Goal: Task Accomplishment & Management: Use online tool/utility

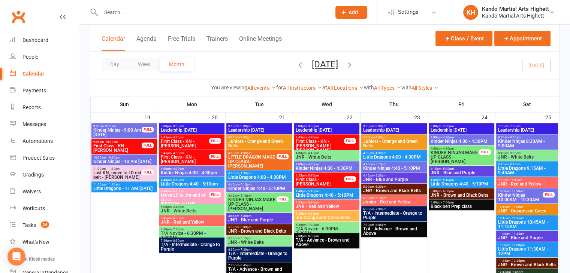
scroll to position [734, 0]
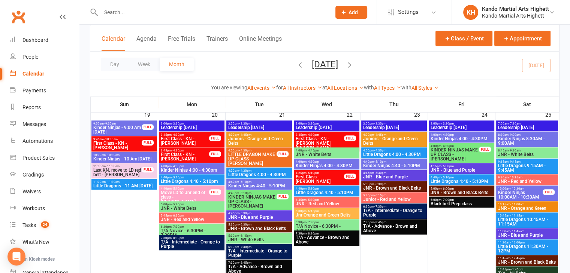
click at [130, 185] on span "Little Dragons - 11 AM [DATE]" at bounding box center [124, 186] width 63 height 4
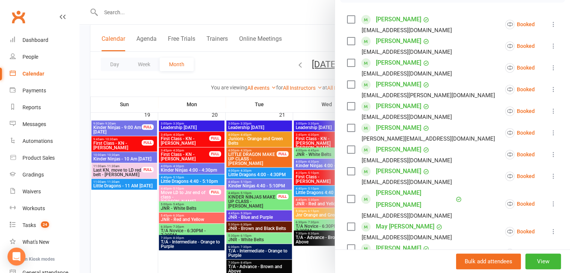
scroll to position [127, 0]
click at [269, 173] on div at bounding box center [324, 136] width 490 height 273
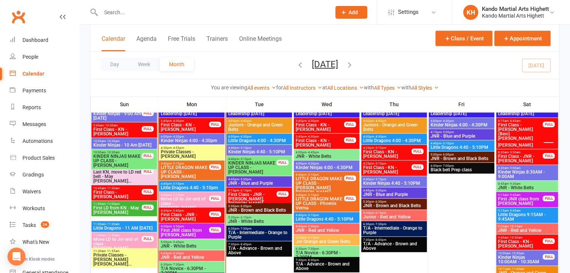
scroll to position [516, 0]
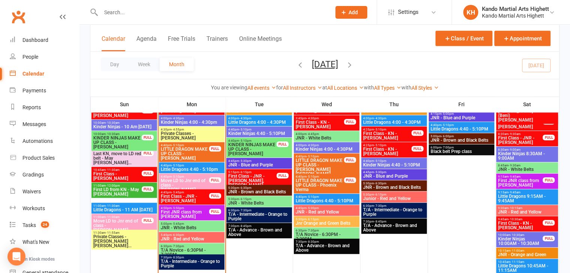
click at [210, 167] on span "Little Dragons 4:40 - 5:10pm" at bounding box center [191, 169] width 63 height 4
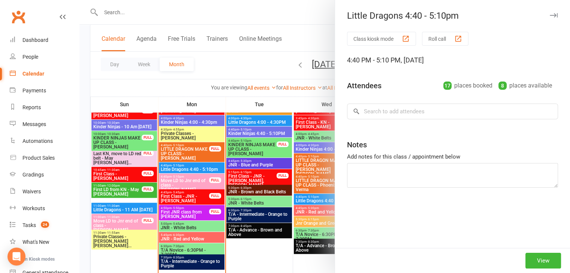
click at [209, 167] on div at bounding box center [324, 136] width 490 height 273
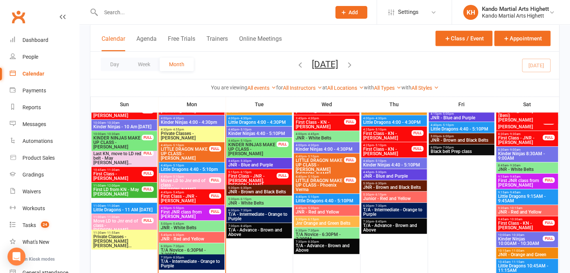
click at [205, 249] on span "T/A Novice - 6:30PM - 7:30PM" at bounding box center [191, 252] width 63 height 9
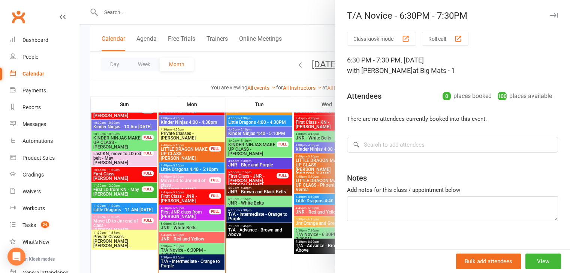
click at [366, 39] on button "Class kiosk mode" at bounding box center [381, 39] width 69 height 14
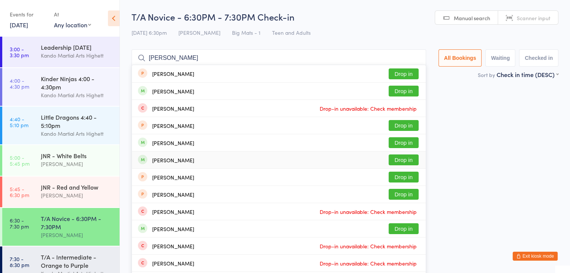
type input "hannah"
click at [292, 165] on div "Hannah Froehlich Drop in" at bounding box center [279, 160] width 294 height 17
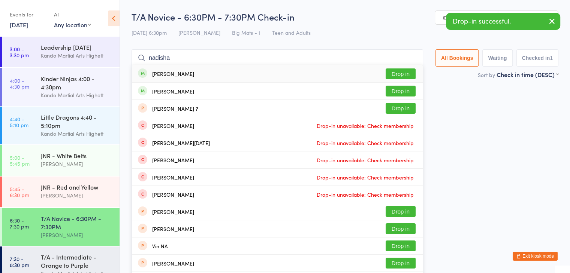
type input "nadisha"
click at [271, 71] on div "Nadisha Foster Drop in" at bounding box center [277, 73] width 291 height 17
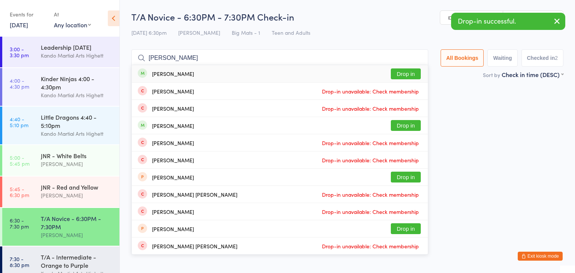
type input "jean guo"
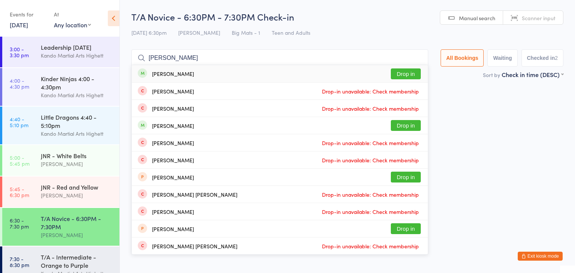
click at [262, 74] on div "Jean Guo Drop in" at bounding box center [280, 73] width 296 height 17
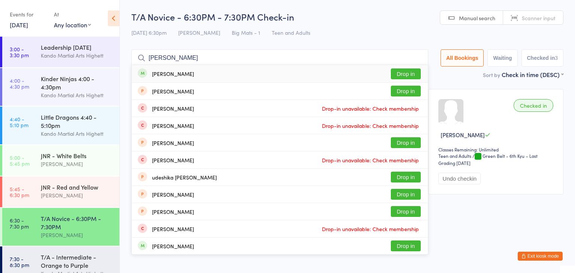
type input "jay raichura"
click at [262, 74] on div "Jay Raichura Drop in" at bounding box center [280, 73] width 296 height 17
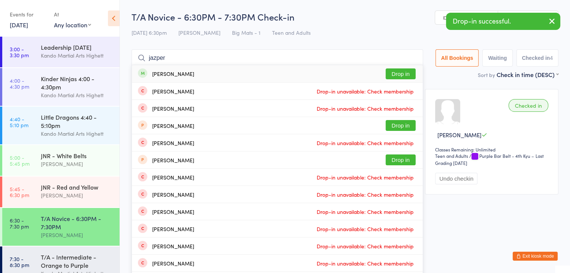
type input "jazper"
click at [243, 78] on div "Jazper Nugent-Jenkinson Drop in" at bounding box center [277, 73] width 291 height 17
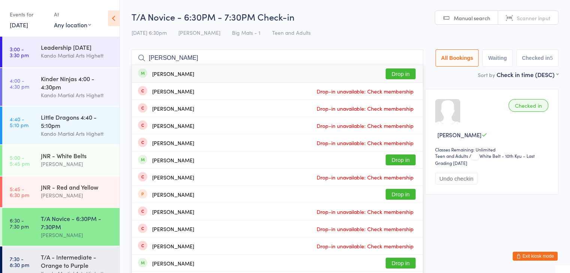
type input "william greenwood"
click at [243, 78] on div "William Greenwood Drop in" at bounding box center [277, 73] width 291 height 17
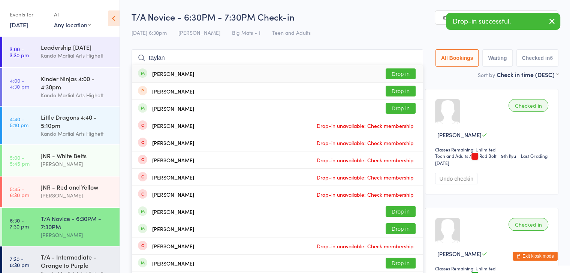
type input "taylan"
click at [240, 75] on div "Taylan Osman Drop in" at bounding box center [277, 73] width 291 height 17
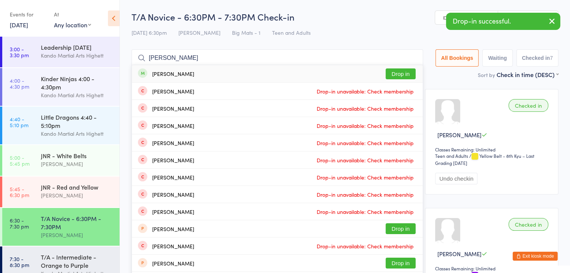
type input "camille"
click at [230, 77] on div "Camille Fankhauser Drop in" at bounding box center [277, 73] width 291 height 17
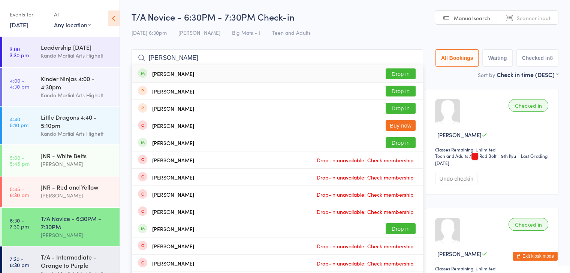
type input "matthew wardell"
click at [263, 75] on div "Matthew Wardell Drop in" at bounding box center [277, 73] width 291 height 17
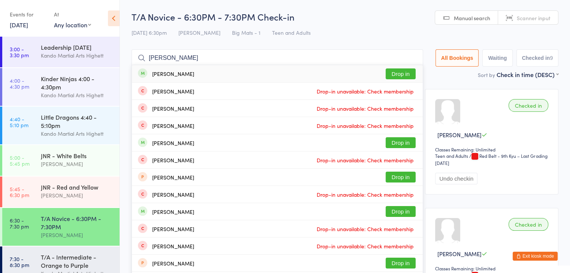
type input "greg riz"
click at [392, 78] on button "Drop in" at bounding box center [400, 74] width 30 height 11
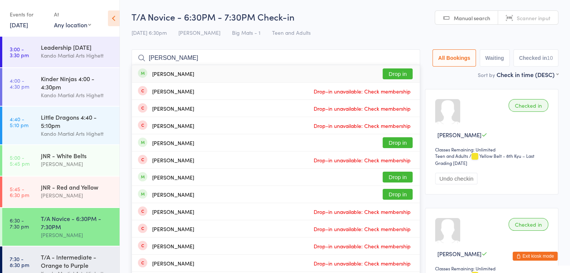
type input "gordon wong"
click at [369, 75] on div "Gordon Wong Drop in" at bounding box center [276, 73] width 288 height 17
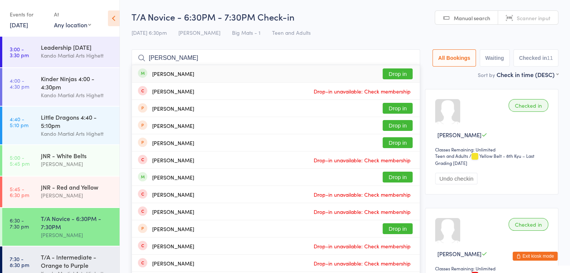
type input "nicola scott"
click at [315, 77] on div "Nicola Scott Drop in" at bounding box center [276, 73] width 288 height 17
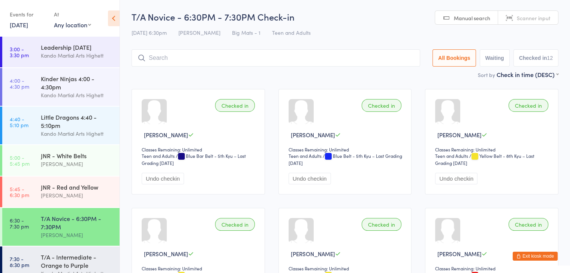
click at [530, 255] on button "Exit kiosk mode" at bounding box center [534, 256] width 45 height 9
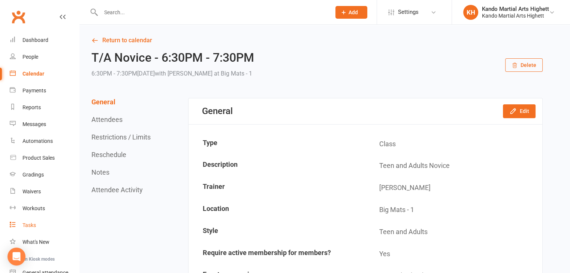
click at [35, 224] on div "Tasks" at bounding box center [28, 226] width 13 height 6
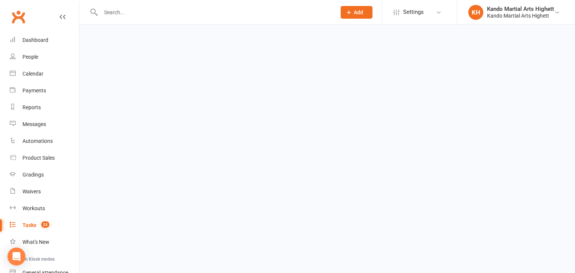
select select "incomplete"
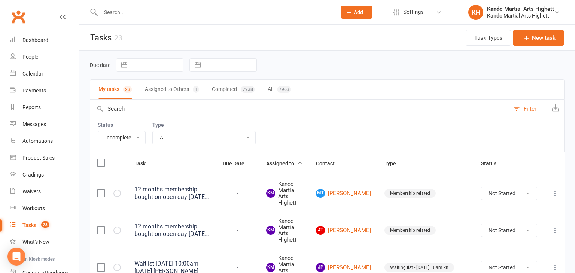
click at [229, 137] on select "All Admin Cancellation Class transfer Courtesy call Create welcome card E-mail …" at bounding box center [204, 137] width 103 height 13
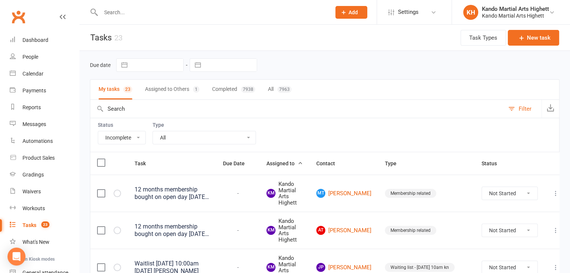
select select "23096"
click at [153, 131] on select "All Admin Cancellation Class transfer Courtesy call Create welcome card E-mail …" at bounding box center [204, 137] width 103 height 13
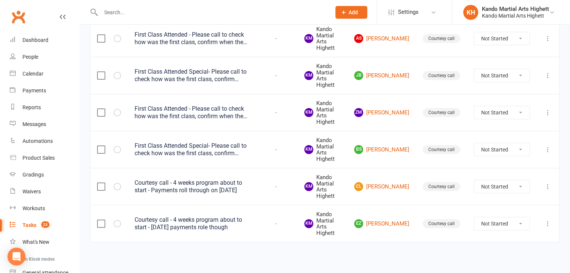
scroll to position [155, 0]
click at [387, 146] on link "BS Bodhi Scott" at bounding box center [381, 150] width 55 height 9
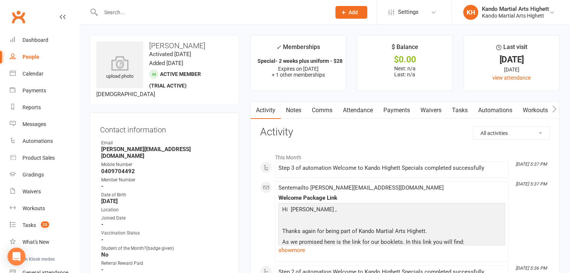
click at [352, 114] on link "Attendance" at bounding box center [358, 110] width 40 height 17
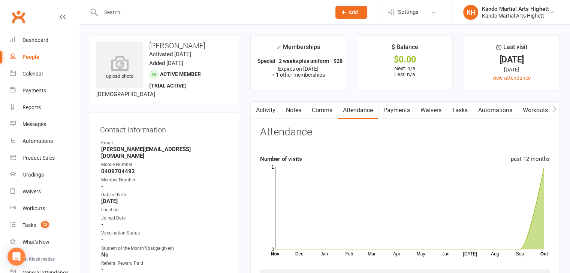
click at [331, 107] on link "Comms" at bounding box center [321, 110] width 31 height 17
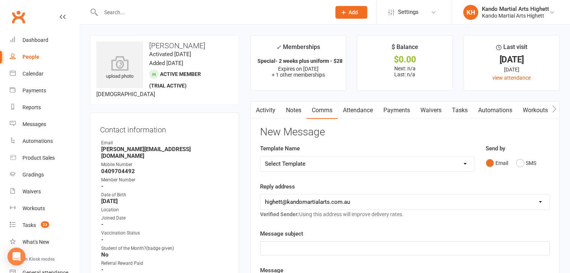
click at [292, 110] on link "Notes" at bounding box center [294, 110] width 26 height 17
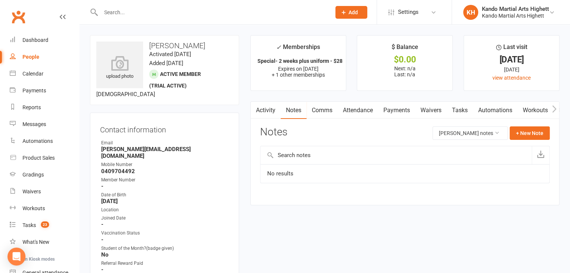
click at [324, 111] on link "Comms" at bounding box center [321, 110] width 31 height 17
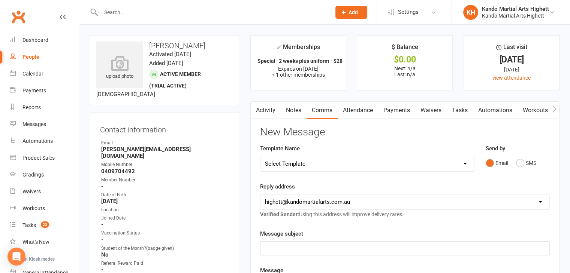
click at [305, 163] on select "Select Template [Email] 2_Booking Confirmation Required [Email] 3_Booking Confi…" at bounding box center [367, 164] width 214 height 15
select select "18"
click at [260, 157] on select "Select Template [Email] 2_Booking Confirmation Required [Email] 3_Booking Confi…" at bounding box center [367, 164] width 214 height 15
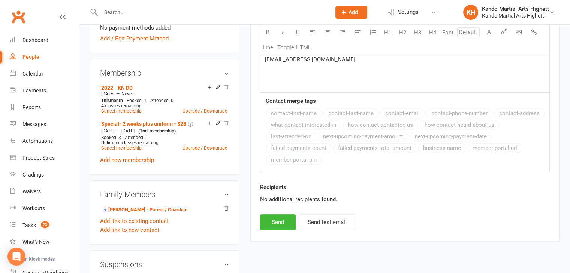
scroll to position [375, 0]
click at [265, 214] on button "Send" at bounding box center [278, 222] width 36 height 16
select select
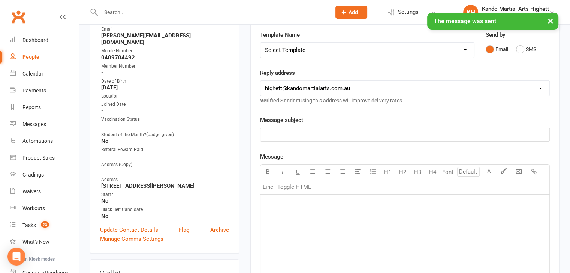
scroll to position [0, 0]
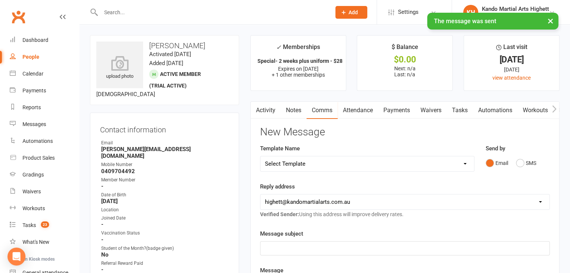
click at [471, 113] on link "Tasks" at bounding box center [460, 110] width 26 height 17
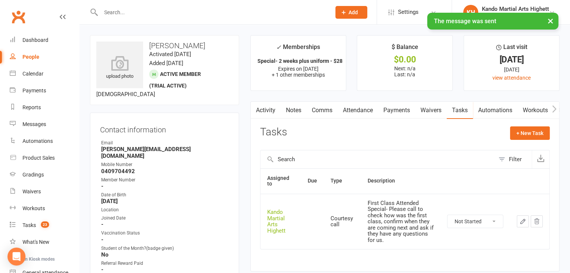
click at [483, 225] on select "Not Started In Progress Waiting Complete" at bounding box center [474, 221] width 55 height 13
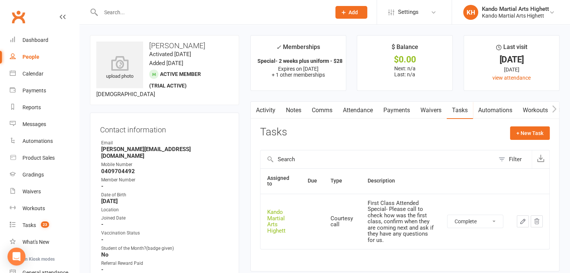
click at [447, 215] on select "Not Started In Progress Waiting Complete" at bounding box center [474, 221] width 55 height 13
select select "unstarted"
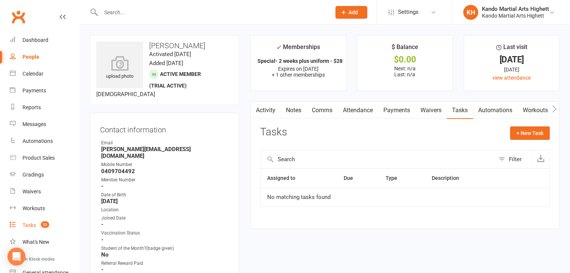
click at [28, 219] on link "Tasks 23" at bounding box center [44, 225] width 69 height 17
select select "incomplete"
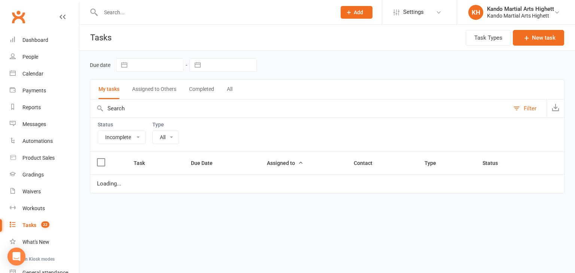
select select "23096"
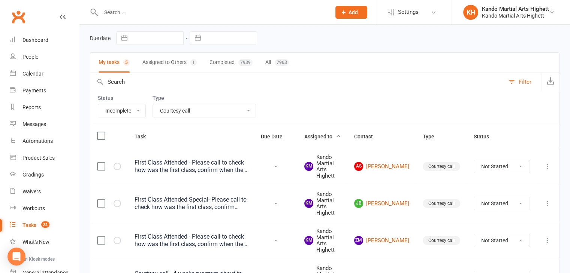
scroll to position [34, 0]
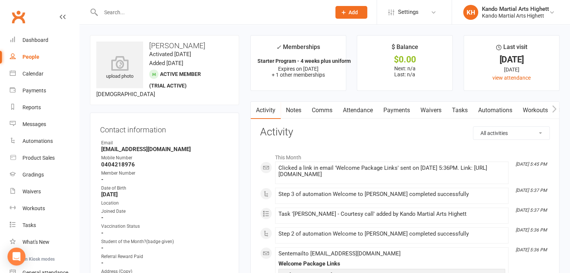
click at [368, 108] on link "Attendance" at bounding box center [358, 110] width 40 height 17
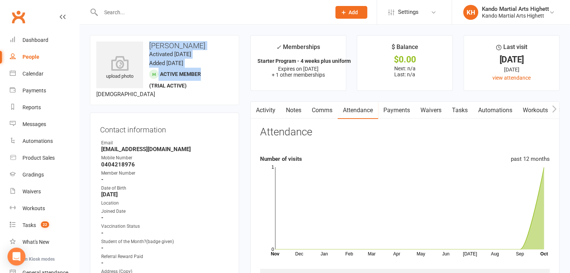
drag, startPoint x: 149, startPoint y: 44, endPoint x: 207, endPoint y: 77, distance: 66.3
click at [207, 77] on div "upload photo Arlo Stanbury Activated 27 September, 2025 Added 26 September, 202…" at bounding box center [164, 70] width 149 height 70
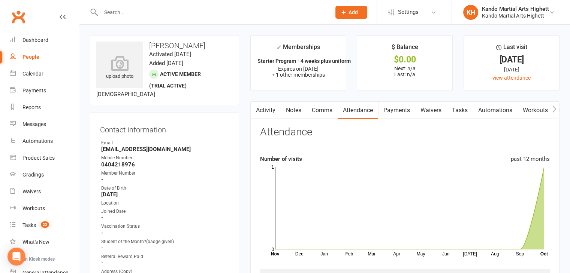
click at [202, 85] on div "upload photo Arlo Stanbury Activated 27 September, 2025 Added 26 September, 202…" at bounding box center [164, 70] width 149 height 70
click at [262, 105] on link "Activity" at bounding box center [266, 110] width 30 height 17
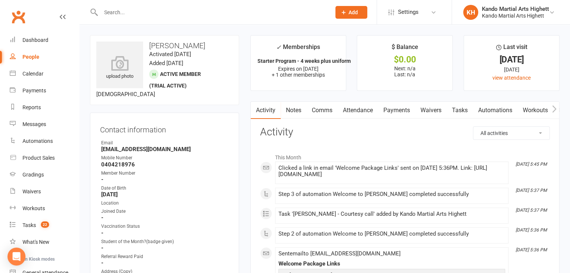
click at [474, 105] on link "Automations" at bounding box center [495, 110] width 45 height 17
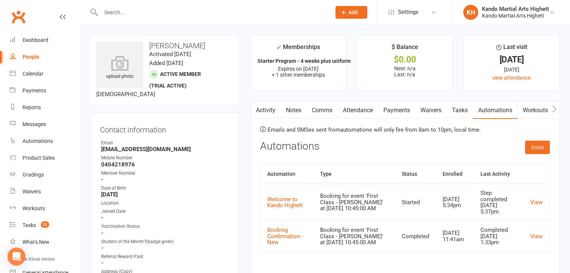
click at [461, 112] on link "Tasks" at bounding box center [460, 110] width 26 height 17
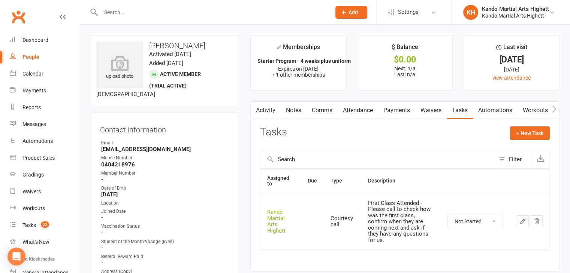
click at [459, 223] on select "Not Started In Progress Waiting Complete" at bounding box center [474, 221] width 55 height 13
click at [447, 215] on select "Not Started In Progress Waiting Complete" at bounding box center [474, 221] width 55 height 13
select select "unstarted"
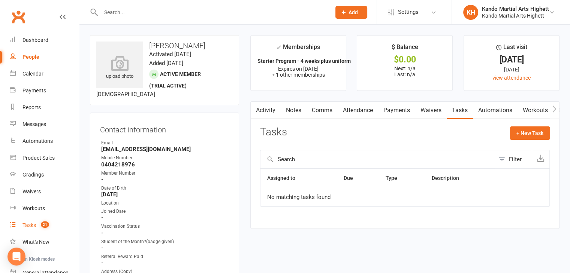
click at [36, 224] on div "Tasks" at bounding box center [28, 226] width 13 height 6
select select "incomplete"
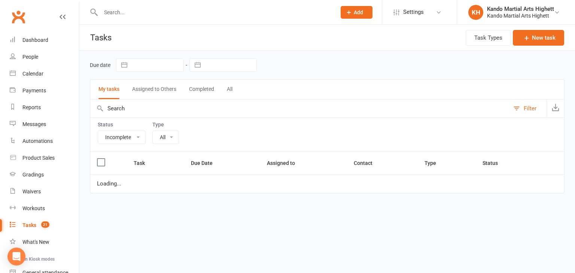
select select "23096"
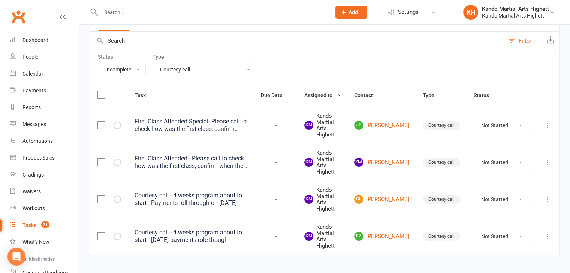
scroll to position [81, 0]
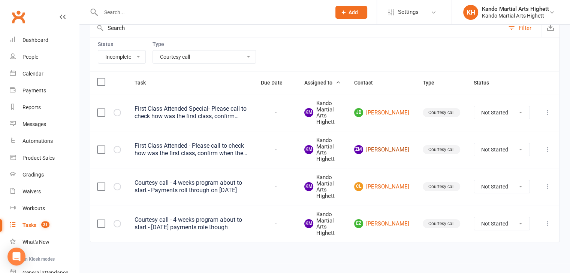
click at [385, 146] on link "ZM Zach Macmillan" at bounding box center [381, 149] width 55 height 9
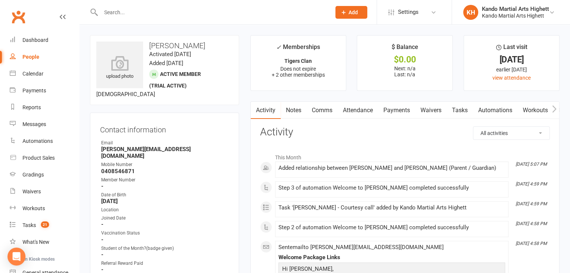
click at [367, 111] on link "Attendance" at bounding box center [358, 110] width 40 height 17
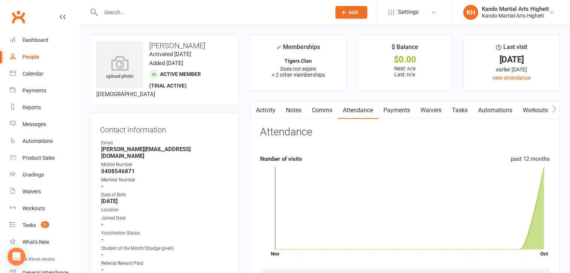
scroll to position [91, 0]
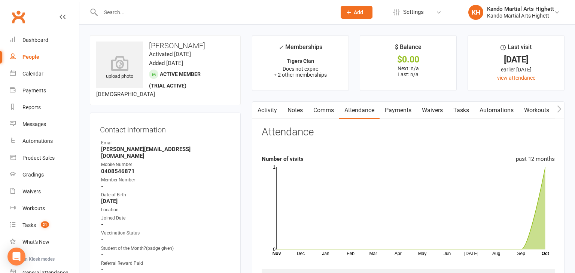
select select "incomplete"
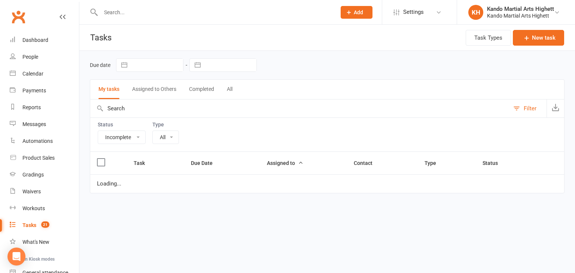
select select "23096"
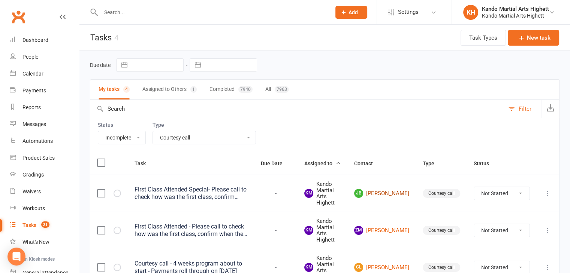
click at [390, 193] on link "JB James Brice" at bounding box center [381, 193] width 55 height 9
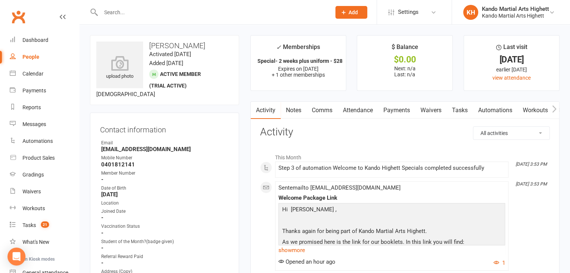
click at [351, 113] on link "Attendance" at bounding box center [358, 110] width 40 height 17
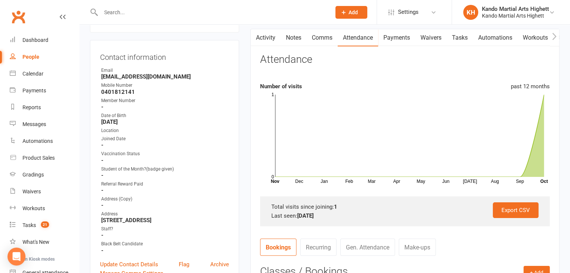
scroll to position [72, 0]
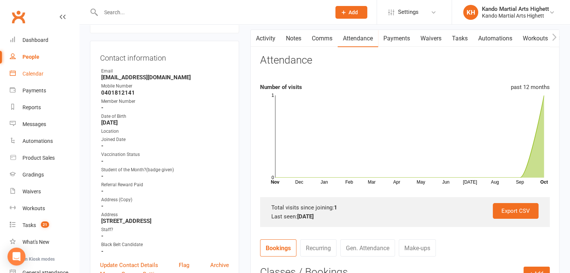
click at [33, 71] on div "Calendar" at bounding box center [32, 74] width 21 height 6
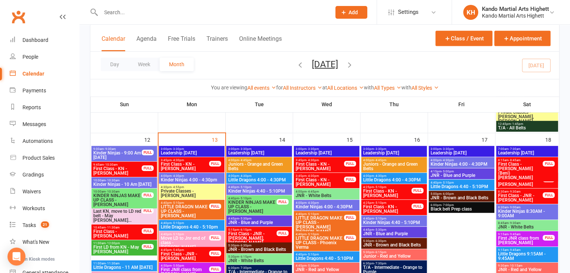
scroll to position [510, 0]
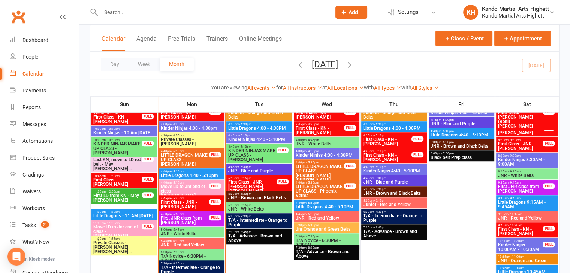
click at [124, 165] on span "Last KN, move to LD red belt - May Antonella Orduz..." at bounding box center [117, 164] width 49 height 13
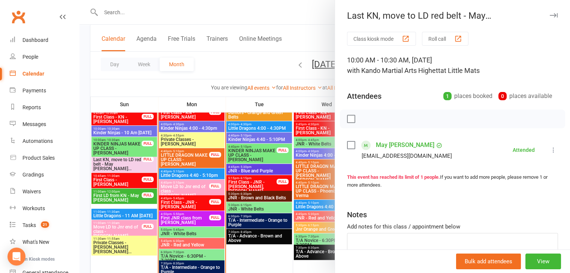
click at [122, 131] on div at bounding box center [324, 136] width 490 height 273
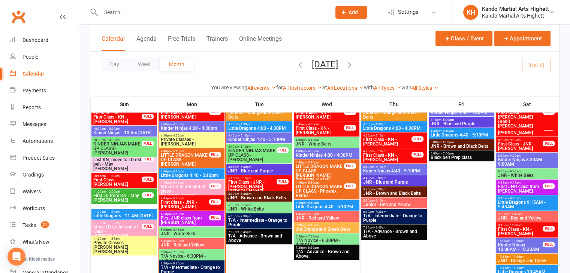
click at [122, 131] on span "Kinder Ninjas - 10 Am Sunday" at bounding box center [124, 133] width 63 height 4
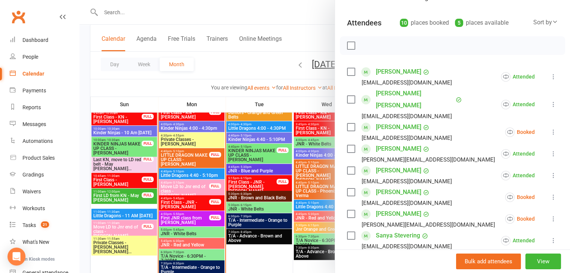
scroll to position [73, 0]
drag, startPoint x: 422, startPoint y: 179, endPoint x: 372, endPoint y: 179, distance: 49.5
click at [372, 187] on div "Ava Ristevski stephanienliu@gmail.com" at bounding box center [401, 198] width 108 height 22
copy link "Ava Ristevski"
click at [128, 189] on div at bounding box center [324, 136] width 490 height 273
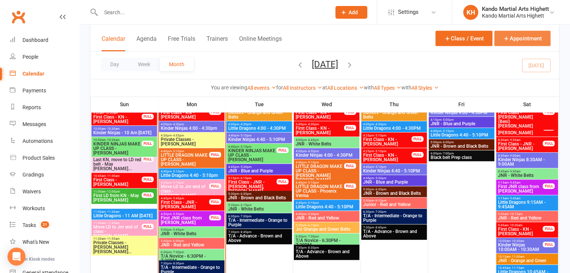
click at [520, 45] on button "Appointment" at bounding box center [522, 38] width 56 height 15
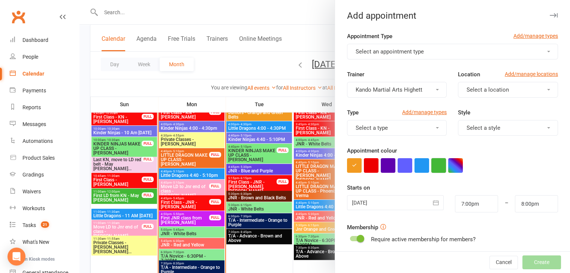
scroll to position [115, 0]
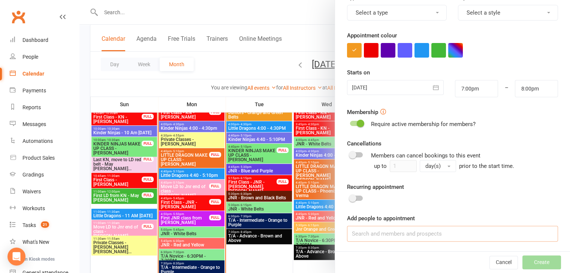
click at [396, 238] on input at bounding box center [452, 234] width 211 height 16
paste input "Ava Ristevski"
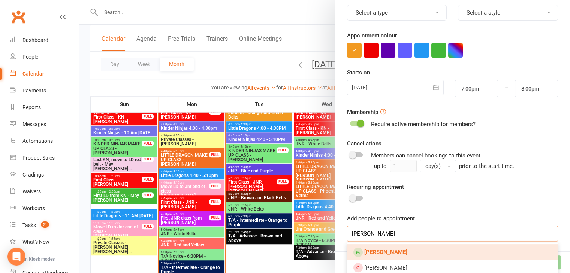
type input "Ava Ristevski"
click at [384, 252] on strong "Ava Ristevski" at bounding box center [385, 252] width 43 height 7
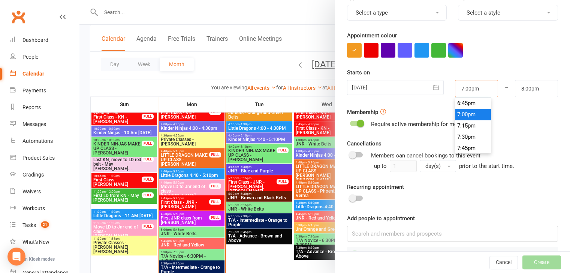
drag, startPoint x: 475, startPoint y: 90, endPoint x: 427, endPoint y: 90, distance: 48.0
click at [427, 90] on div "13 Oct 2025 October 2025 Sun Mon Tue Wed Thu Fri Sat 40 28 29 30 01 02 03 04 41…" at bounding box center [452, 88] width 222 height 17
type input "4"
type input "5:00am"
type input "4:40"
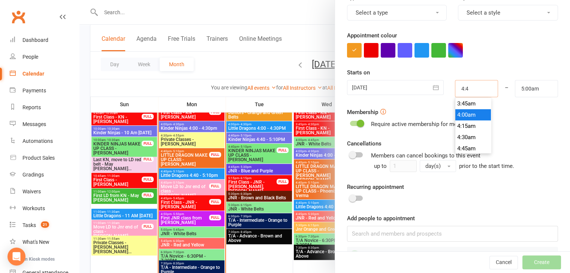
type input "5:40am"
type input "4:40p"
type input "5:40pm"
type input "4:40pm"
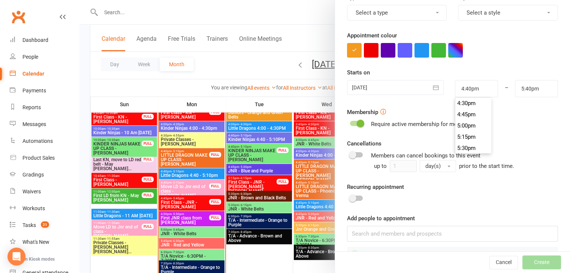
click at [479, 66] on form "Appointment Type Add/manage types Select an appointment type Trainer Kando Mart…" at bounding box center [452, 89] width 211 height 347
click at [518, 88] on input "5:40pm" at bounding box center [536, 88] width 43 height 17
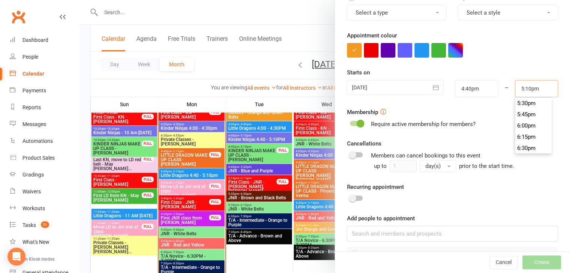
scroll to position [764, 0]
type input "5:10pm"
click at [521, 78] on div "Starts on 13 Oct 2025 October 2025 Sun Mon Tue Wed Thu Fri Sat 40 28 29 30 01 0…" at bounding box center [452, 82] width 211 height 29
click at [432, 89] on icon "button" at bounding box center [435, 87] width 7 height 7
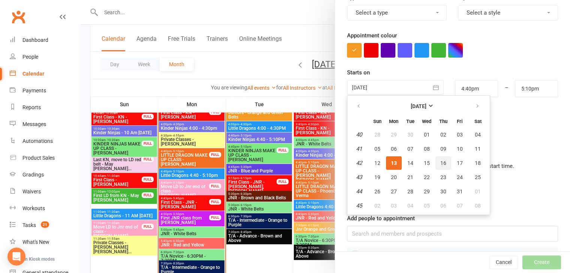
click at [440, 164] on span "16" at bounding box center [443, 163] width 6 height 6
type input "16 Oct 2025"
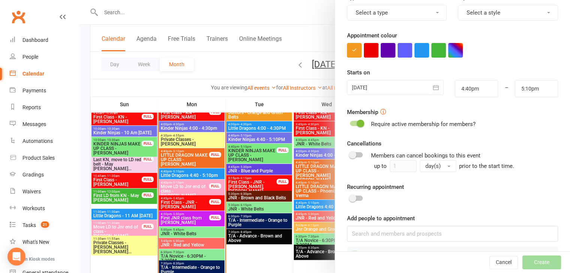
scroll to position [0, 0]
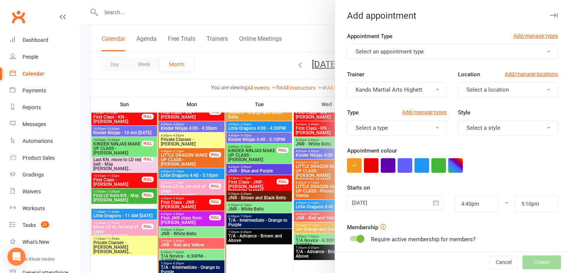
click at [372, 48] on span "Select an appointment type" at bounding box center [390, 51] width 68 height 7
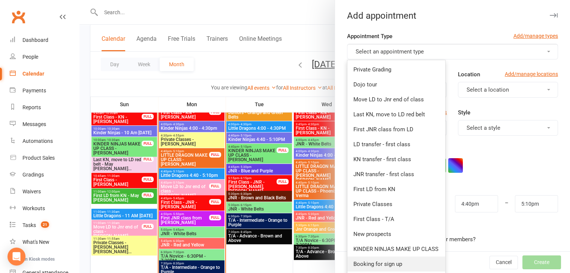
scroll to position [25, 0]
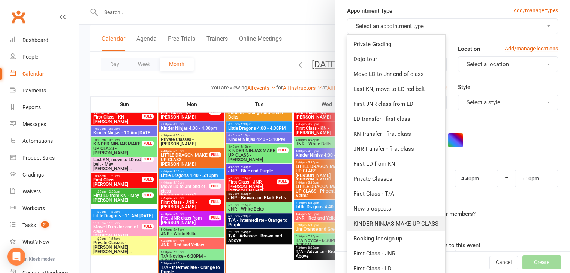
click at [374, 224] on span "KINDER NINJAS MAKE UP CLASS" at bounding box center [395, 224] width 85 height 7
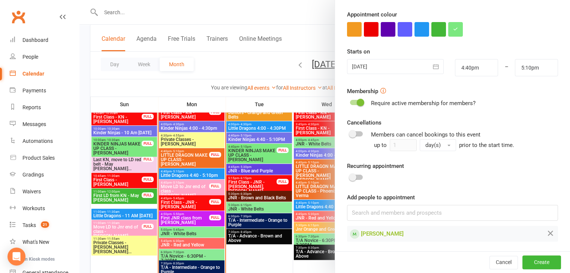
scroll to position [0, 0]
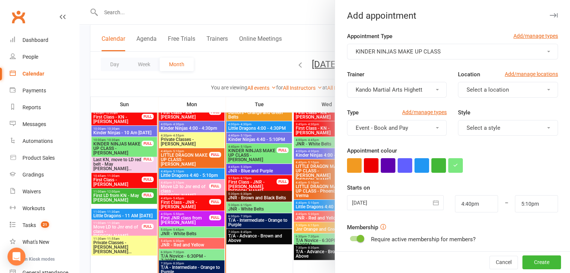
click at [483, 84] on button "Select a location" at bounding box center [508, 90] width 100 height 16
click at [475, 122] on span "Little Mats" at bounding box center [477, 123] width 27 height 7
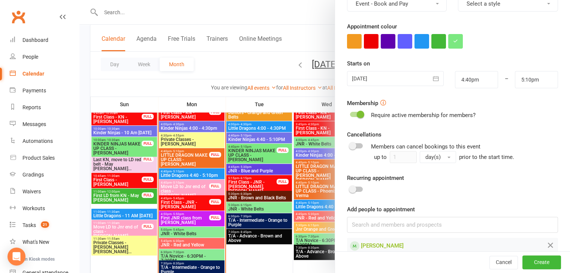
scroll to position [136, 0]
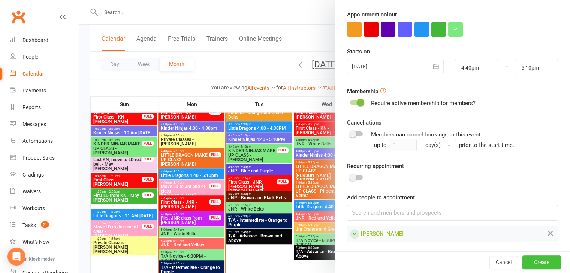
click at [522, 261] on button "Create" at bounding box center [541, 262] width 39 height 13
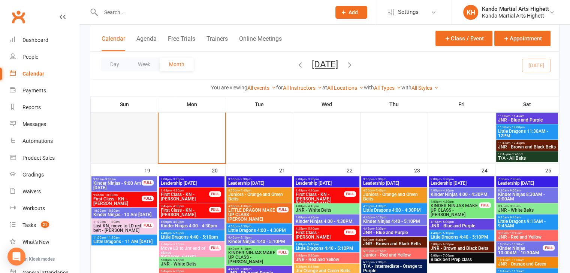
scroll to position [691, 0]
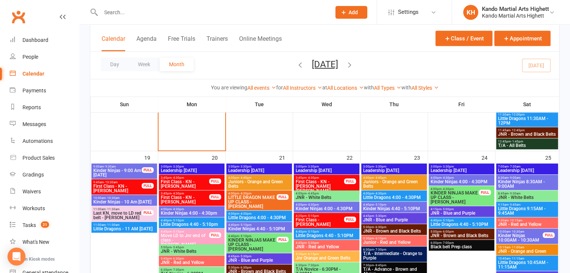
click at [116, 201] on span "Kinder Ninjas - 10 Am Sunday" at bounding box center [124, 202] width 63 height 4
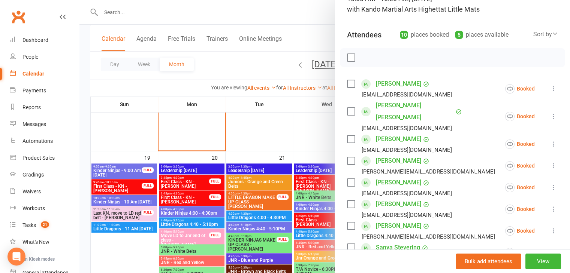
scroll to position [68, 0]
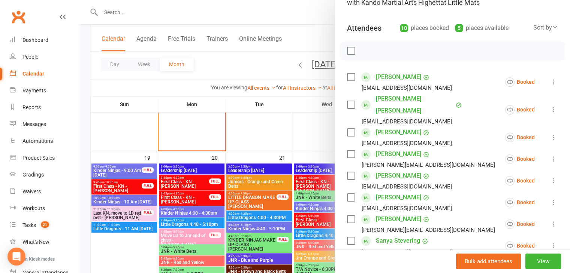
click at [550, 199] on icon at bounding box center [553, 202] width 7 height 7
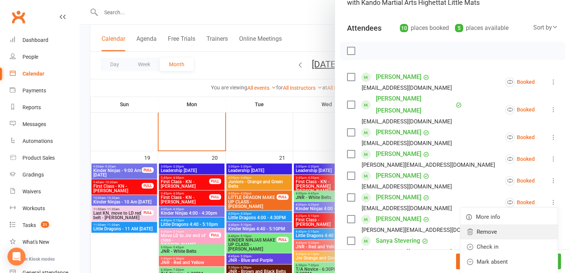
click at [475, 225] on link "Remove" at bounding box center [508, 232] width 97 height 15
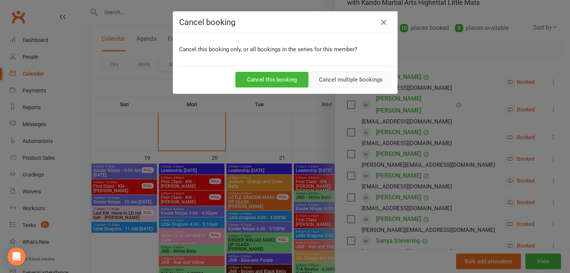
click at [336, 80] on button "Cancel multiple bookings" at bounding box center [350, 80] width 81 height 16
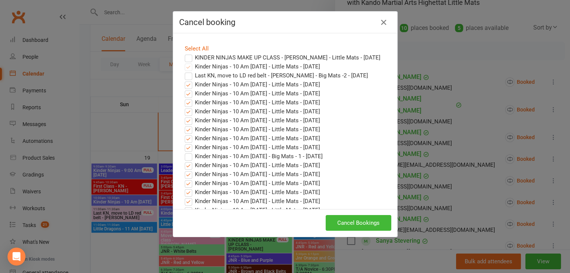
scroll to position [6, 0]
click at [185, 80] on label "Last KN, move to LD red belt - Ava Ristevski - Big Mats -2 - Oct 19, 2025" at bounding box center [276, 75] width 183 height 9
click at [184, 71] on input "Last KN, move to LD red belt - Ava Ristevski - Big Mats -2 - Oct 19, 2025" at bounding box center [181, 71] width 5 height 0
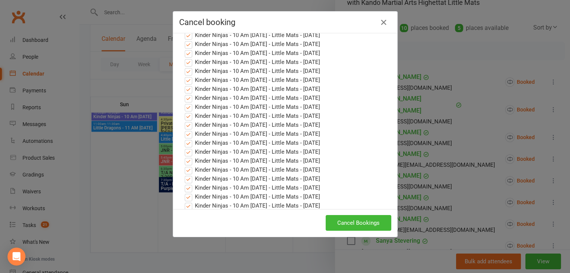
scroll to position [270, 0]
click at [350, 224] on button "Cancel Bookings" at bounding box center [359, 223] width 66 height 16
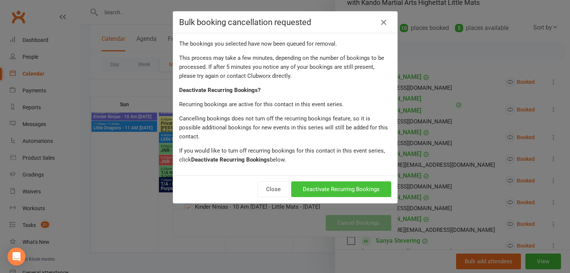
click at [337, 182] on button "Deactivate Recurring Bookings" at bounding box center [341, 190] width 100 height 16
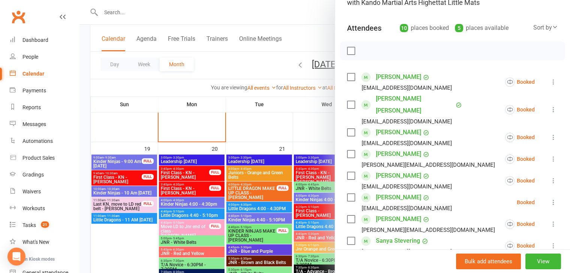
scroll to position [703, 0]
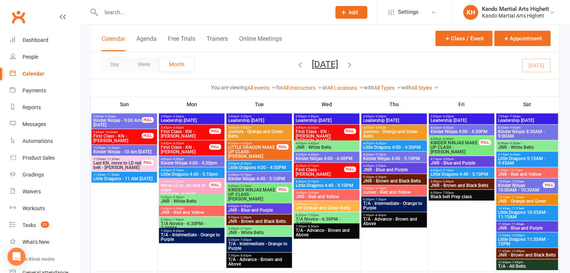
scroll to position [735, 0]
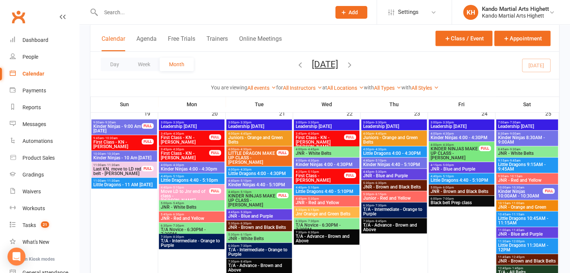
click at [126, 167] on span "Last KN, move to LD red belt - [PERSON_NAME]" at bounding box center [117, 171] width 49 height 9
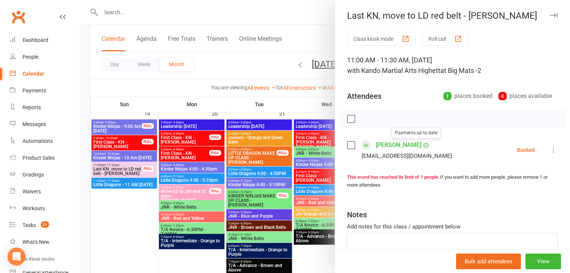
click at [156, 185] on div at bounding box center [324, 136] width 490 height 273
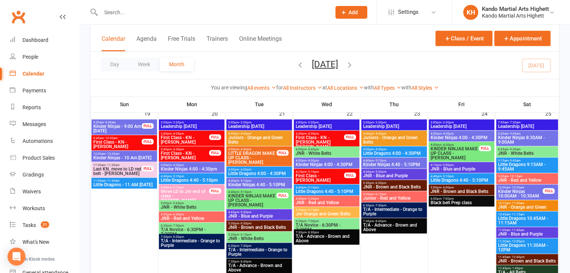
scroll to position [719, 0]
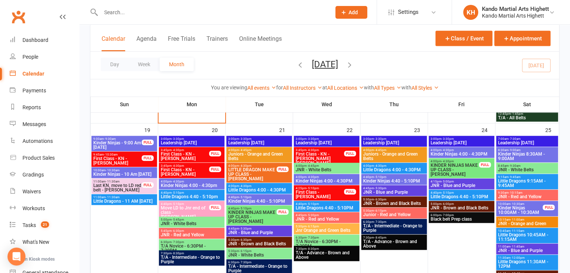
click at [112, 174] on span "Kinder Ninjas - 10 Am [DATE]" at bounding box center [124, 174] width 63 height 4
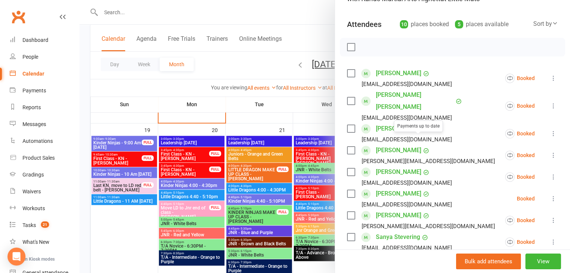
scroll to position [99, 0]
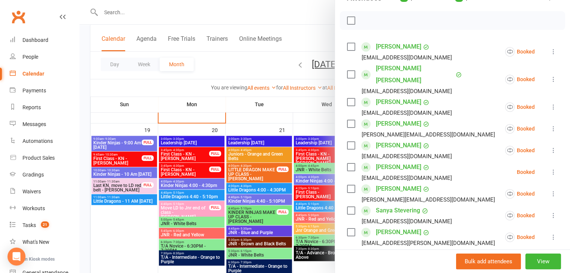
click at [550, 169] on icon at bounding box center [553, 172] width 7 height 7
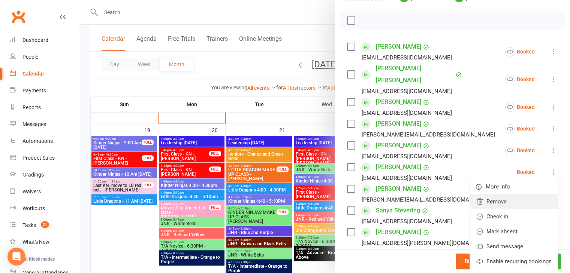
click at [490, 194] on link "Remove" at bounding box center [514, 201] width 88 height 15
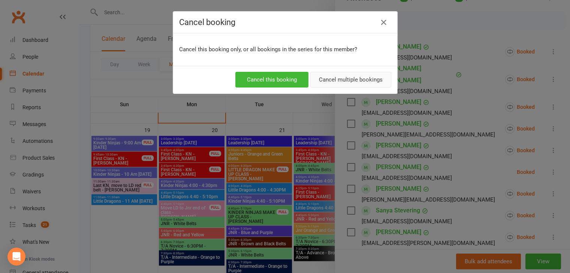
click at [322, 79] on button "Cancel multiple bookings" at bounding box center [350, 80] width 81 height 16
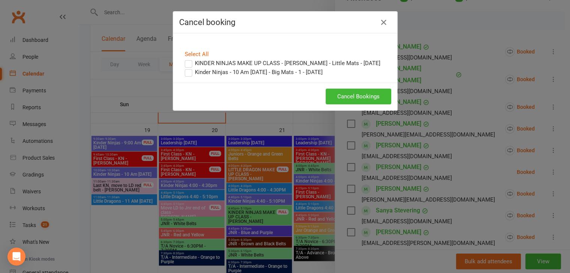
click at [187, 61] on label "KINDER NINJAS MAKE UP CLASS - [PERSON_NAME] - Little Mats - [DATE]" at bounding box center [283, 63] width 196 height 9
click at [184, 59] on input "KINDER NINJAS MAKE UP CLASS - [PERSON_NAME] - Little Mats - [DATE]" at bounding box center [181, 59] width 5 height 0
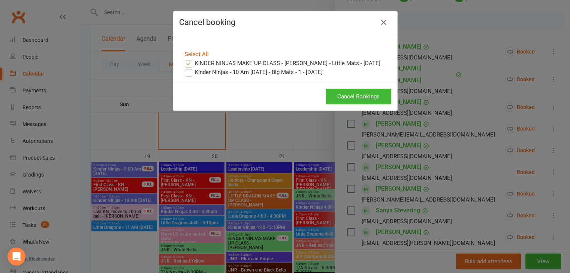
scroll to position [693, 0]
click at [187, 62] on label "KINDER NINJAS MAKE UP CLASS - [PERSON_NAME] - Little Mats - [DATE]" at bounding box center [283, 63] width 196 height 9
click at [184, 59] on input "KINDER NINJAS MAKE UP CLASS - [PERSON_NAME] - Little Mats - [DATE]" at bounding box center [181, 59] width 5 height 0
click at [390, 20] on div "Cancel booking" at bounding box center [285, 23] width 224 height 22
click at [378, 26] on button "button" at bounding box center [384, 22] width 12 height 12
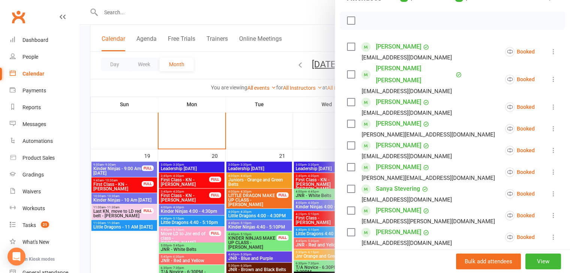
click at [154, 197] on div at bounding box center [324, 136] width 490 height 273
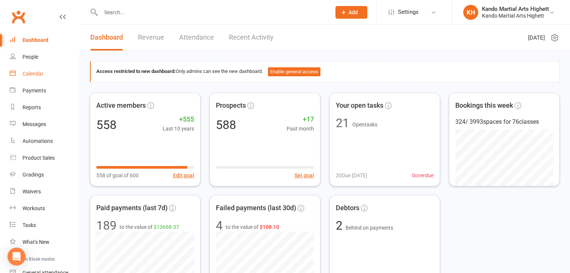
click at [20, 75] on link "Calendar" at bounding box center [44, 74] width 69 height 17
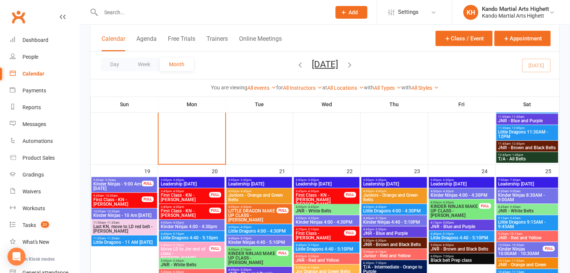
scroll to position [678, 0]
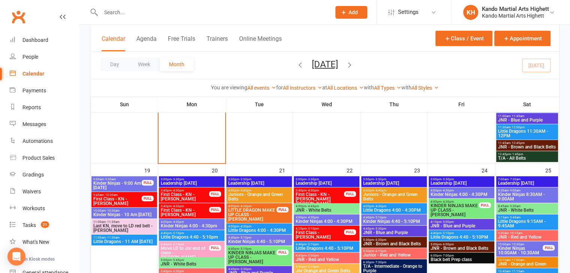
click at [115, 227] on span "Last KN, move to LD red belt - [PERSON_NAME]" at bounding box center [124, 228] width 63 height 9
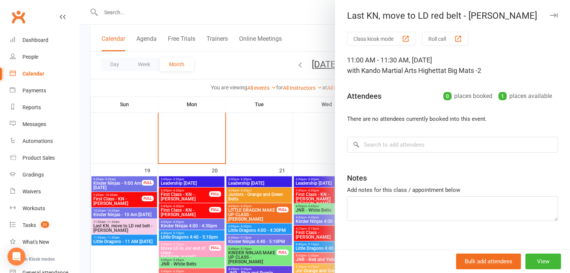
click at [114, 211] on div at bounding box center [324, 136] width 490 height 273
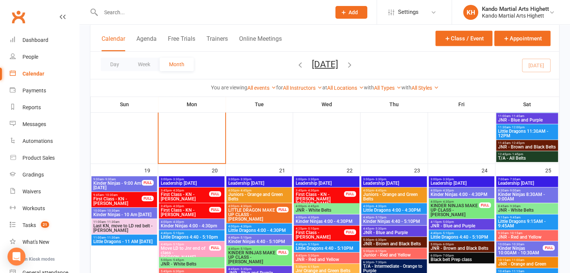
click at [140, 213] on span "Kinder Ninjas - 10 Am [DATE]" at bounding box center [124, 215] width 63 height 4
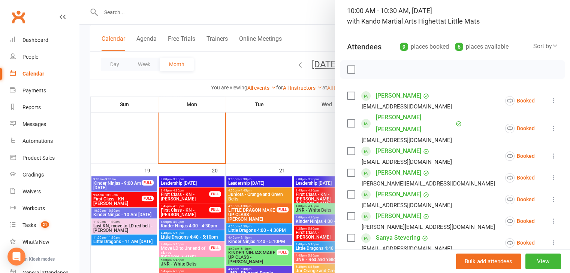
scroll to position [50, 0]
click at [109, 228] on div at bounding box center [324, 136] width 490 height 273
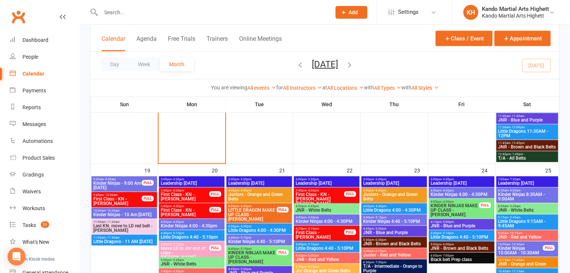
click at [131, 224] on span "Last KN, move to LD red belt - [PERSON_NAME]" at bounding box center [124, 228] width 63 height 9
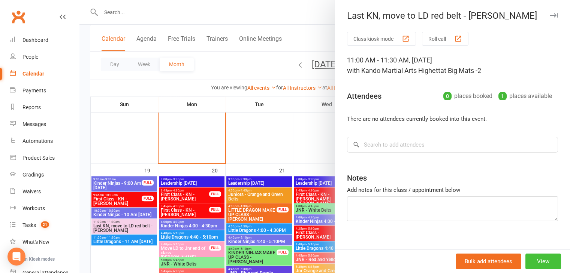
click at [538, 267] on button "View" at bounding box center [543, 262] width 36 height 16
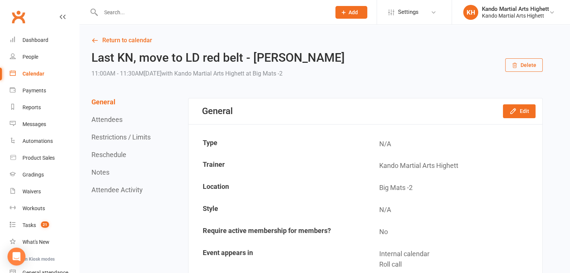
click at [523, 63] on button "Delete" at bounding box center [523, 64] width 37 height 13
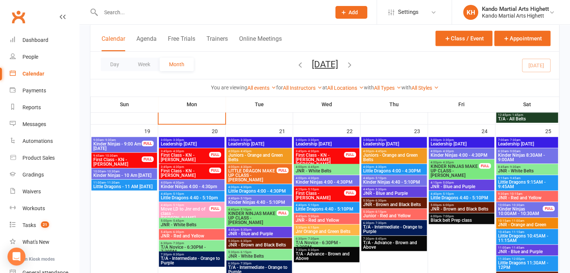
scroll to position [723, 0]
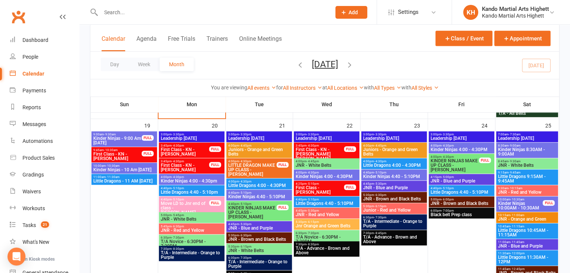
click at [114, 179] on span "Little Dragons - 11 AM [DATE]" at bounding box center [124, 181] width 63 height 4
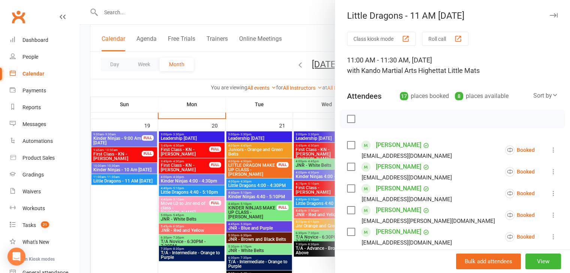
scroll to position [405, 0]
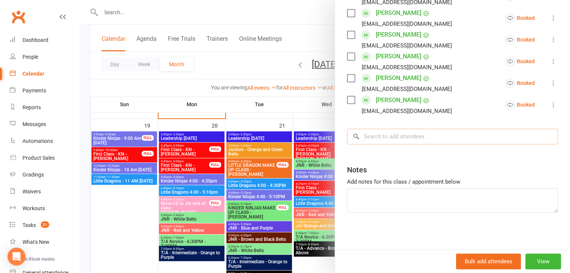
click at [387, 131] on input "search" at bounding box center [452, 137] width 211 height 16
paste input "[PERSON_NAME]"
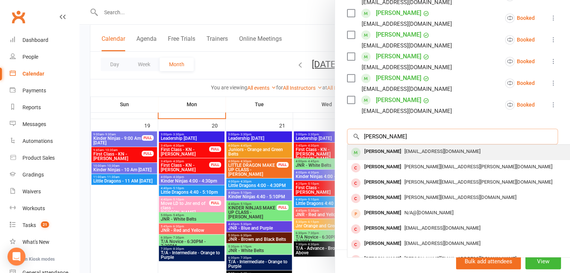
type input "[PERSON_NAME]"
click at [368, 151] on div "[PERSON_NAME]" at bounding box center [382, 151] width 43 height 11
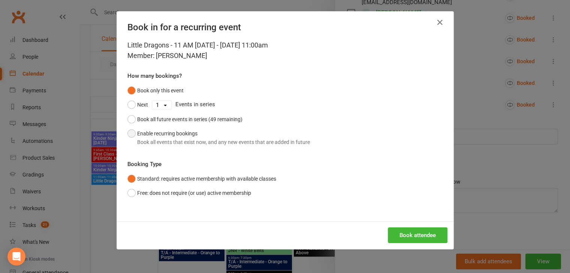
click at [133, 129] on button "Enable recurring bookings Book all events that exist now, and any new events th…" at bounding box center [218, 138] width 182 height 23
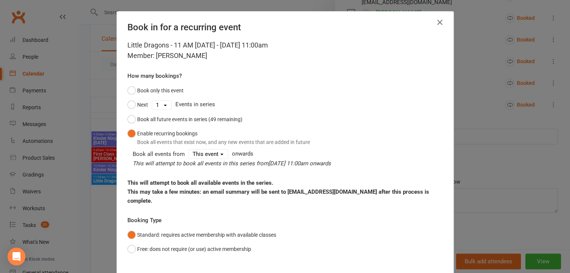
scroll to position [43, 0]
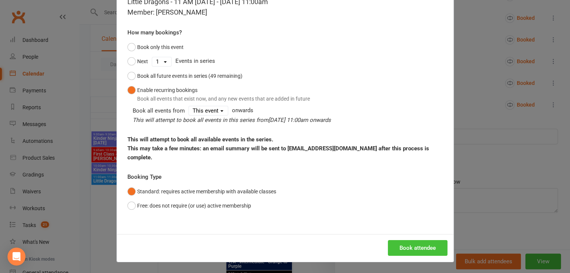
click at [400, 247] on button "Book attendee" at bounding box center [418, 249] width 60 height 16
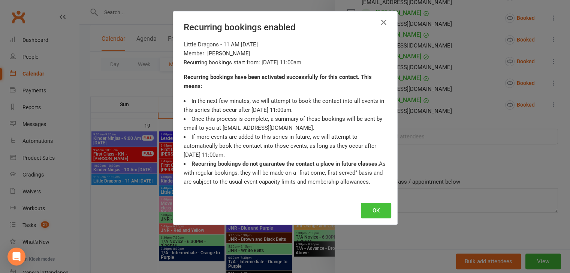
scroll to position [427, 0]
click at [368, 206] on button "OK" at bounding box center [376, 211] width 30 height 16
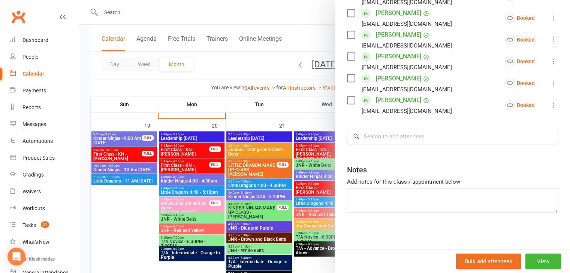
click at [132, 211] on div at bounding box center [324, 136] width 490 height 273
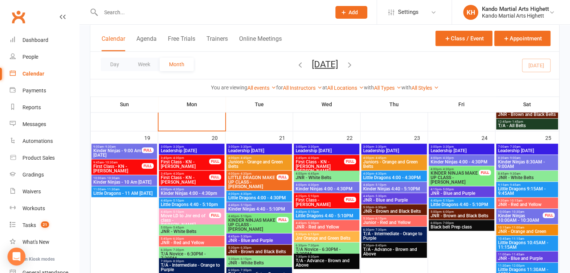
scroll to position [742, 0]
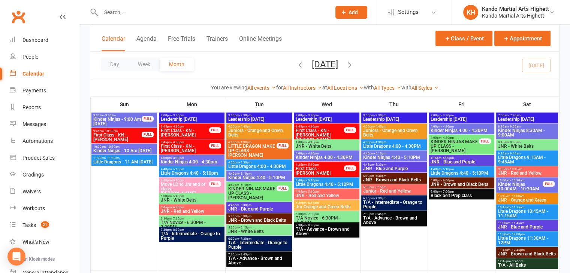
click at [123, 161] on span "Little Dragons - 11 AM [DATE]" at bounding box center [124, 162] width 63 height 4
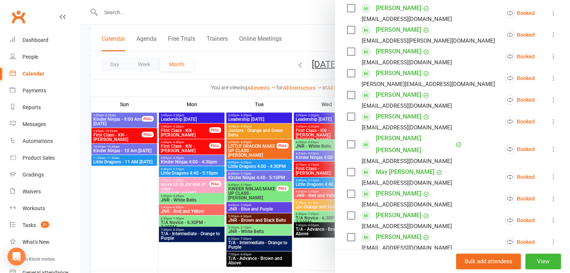
scroll to position [181, 0]
click at [174, 185] on div at bounding box center [324, 136] width 490 height 273
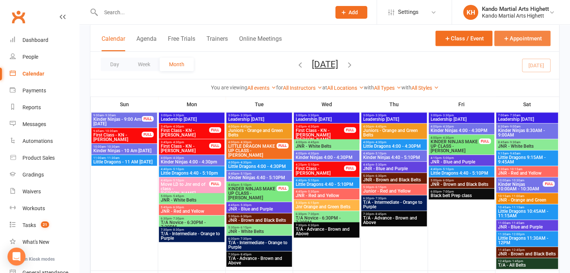
click at [520, 41] on button "Appointment" at bounding box center [522, 38] width 56 height 15
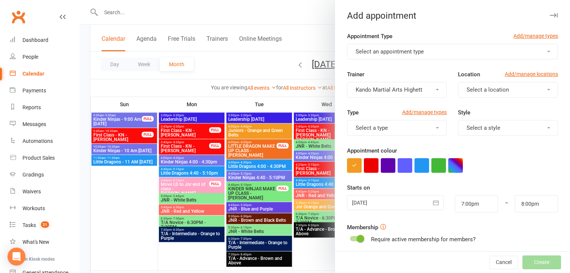
scroll to position [115, 0]
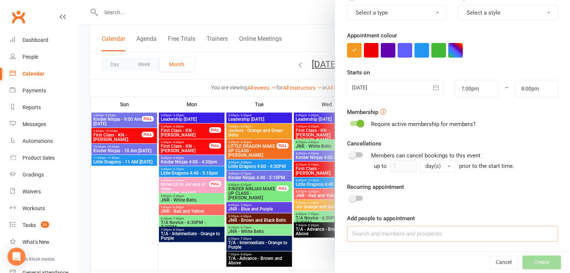
click at [367, 229] on input at bounding box center [452, 234] width 211 height 16
paste input "Ava Ristevski"
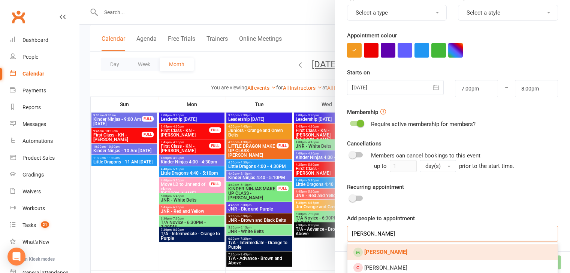
type input "Ava Ristevski"
click at [387, 248] on link "Ava Ristevski" at bounding box center [452, 253] width 210 height 16
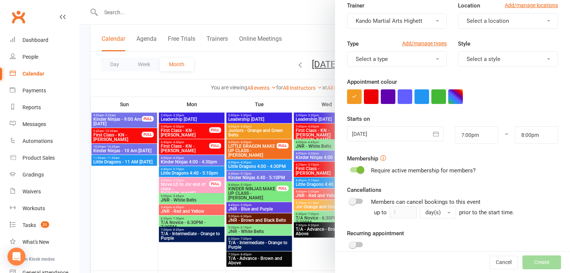
scroll to position [69, 0]
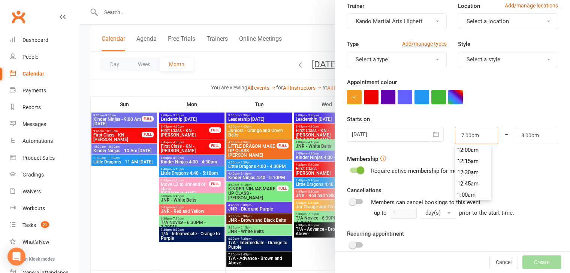
drag, startPoint x: 475, startPoint y: 136, endPoint x: 420, endPoint y: 126, distance: 56.3
click at [420, 127] on div "13 Oct 2025 October 2025 Sun Mon Tue Wed Thu Fri Sat 40 28 29 30 01 02 03 04 41…" at bounding box center [452, 135] width 222 height 17
type input "1"
type input "2:00am"
type input "11"
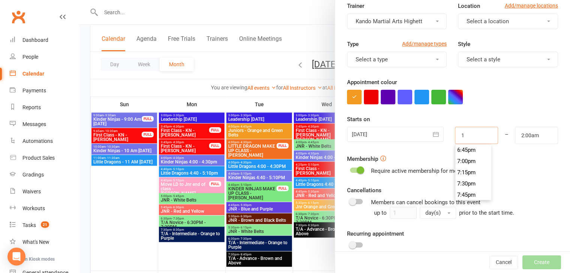
type input "12:00pm"
type input "11:00am"
click at [444, 115] on div "Starts on 13 Oct 2025 October 2025 Sun Mon Tue Wed Thu Fri Sat 40 28 29 30 01 0…" at bounding box center [452, 129] width 211 height 29
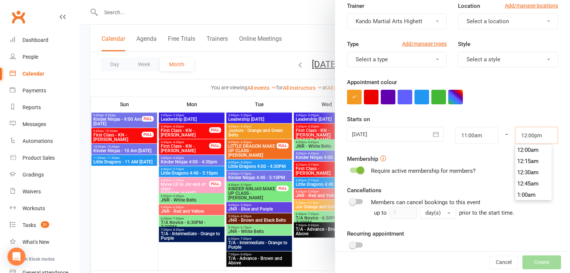
click at [516, 135] on input "12:00pm" at bounding box center [536, 135] width 43 height 17
click at [524, 132] on input "11:00pm" at bounding box center [536, 135] width 43 height 17
click at [522, 134] on input "11:00pm" at bounding box center [536, 135] width 43 height 17
click at [479, 54] on button "Select a style" at bounding box center [508, 60] width 100 height 16
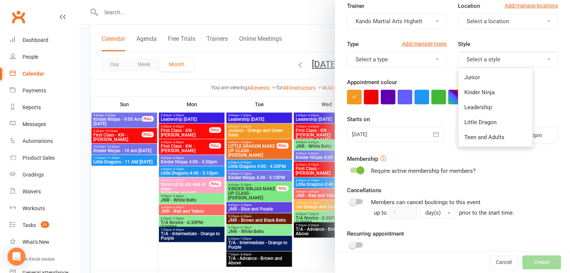
click at [546, 104] on form "Appointment Type Add/manage types Select an appointment type Trainer Kando Mart…" at bounding box center [452, 136] width 211 height 347
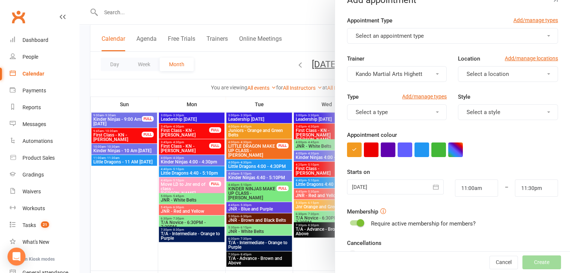
scroll to position [15, 0]
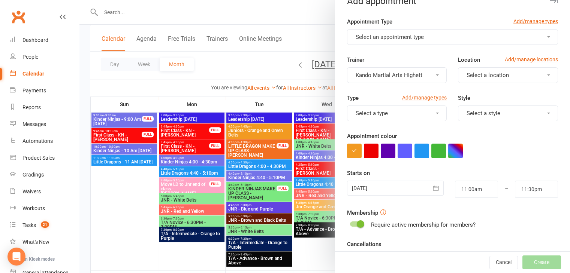
click at [393, 39] on span "Select an appointment type" at bounding box center [390, 37] width 68 height 7
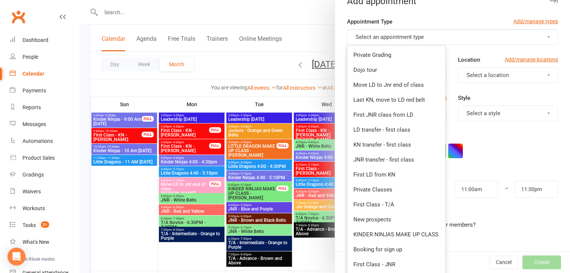
click at [515, 144] on div at bounding box center [452, 151] width 211 height 15
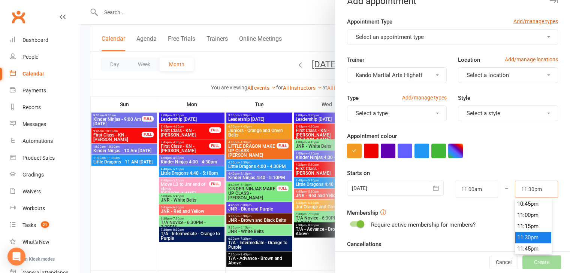
click at [529, 192] on input "11:30pm" at bounding box center [536, 189] width 43 height 17
click at [487, 148] on div at bounding box center [452, 151] width 211 height 15
click at [390, 40] on button "Select an appointment type" at bounding box center [452, 37] width 211 height 16
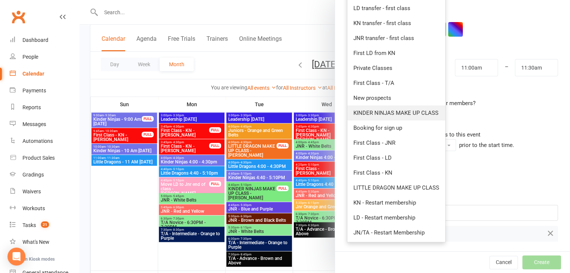
scroll to position [0, 0]
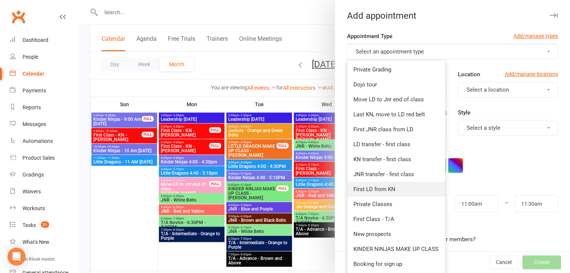
click at [369, 190] on span "First LD from KN" at bounding box center [374, 189] width 42 height 7
type input "12:00pm"
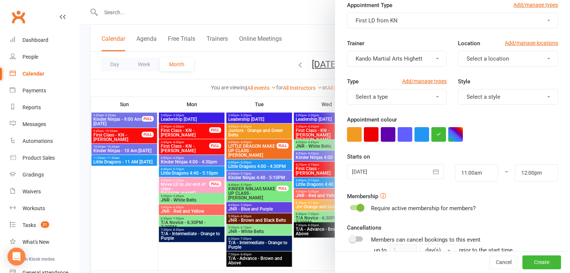
scroll to position [136, 0]
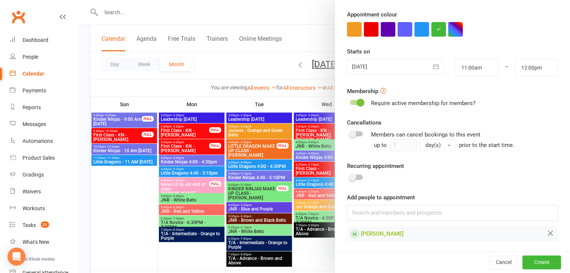
click at [430, 72] on button "button" at bounding box center [436, 66] width 15 height 15
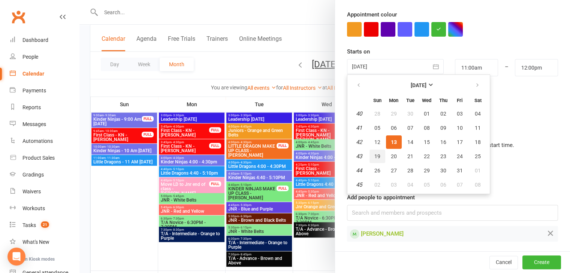
click at [375, 160] on button "19" at bounding box center [377, 156] width 16 height 13
type input "19 Oct 2025"
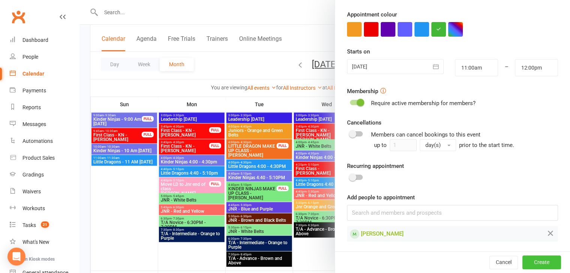
click at [534, 266] on button "Create" at bounding box center [541, 262] width 39 height 13
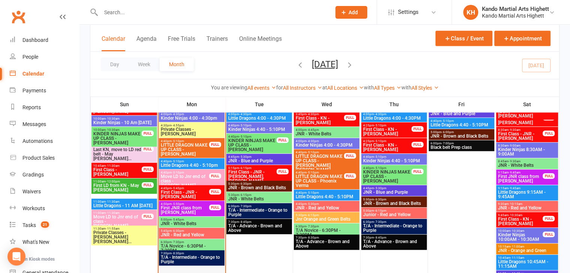
scroll to position [503, 0]
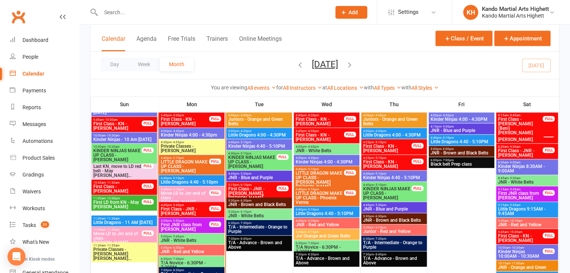
click at [196, 207] on span "First Class - JNR - Zach Macmillan" at bounding box center [184, 211] width 49 height 9
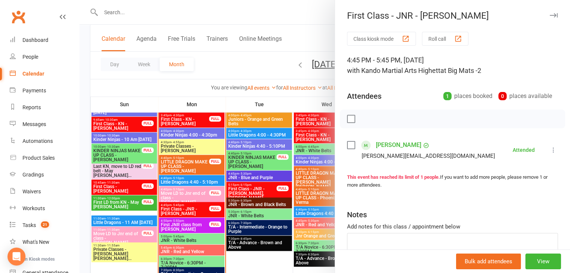
drag, startPoint x: 204, startPoint y: 204, endPoint x: 205, endPoint y: 208, distance: 4.2
click at [203, 205] on div at bounding box center [324, 136] width 490 height 273
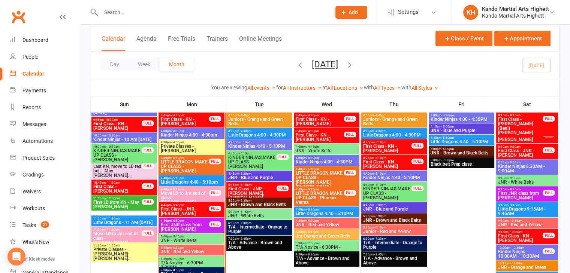
click at [172, 226] on span "First JNR class from LD - Bradley Liong" at bounding box center [184, 227] width 49 height 9
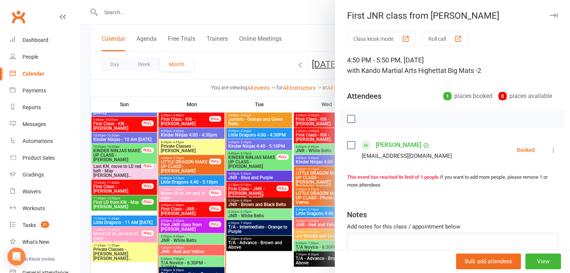
click at [207, 229] on div at bounding box center [324, 136] width 490 height 273
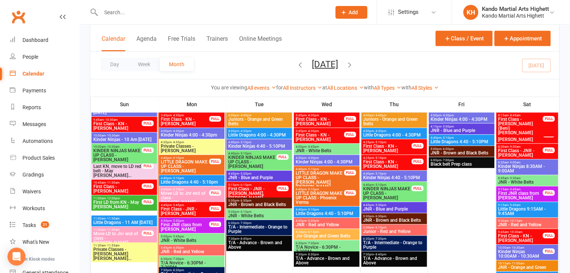
click at [204, 226] on span "First JNR class from LD - Bradley Liong" at bounding box center [184, 227] width 49 height 9
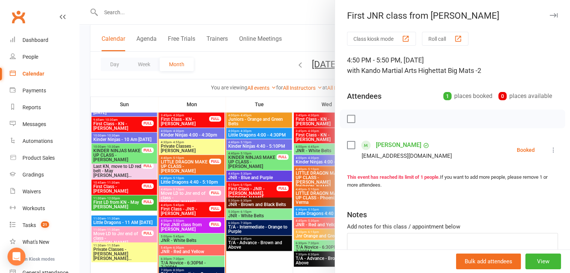
click at [549, 149] on button at bounding box center [553, 150] width 9 height 9
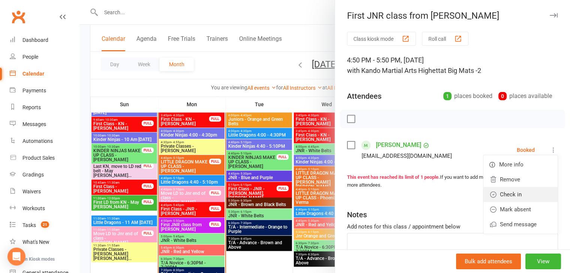
click at [504, 197] on link "Check in" at bounding box center [520, 194] width 74 height 15
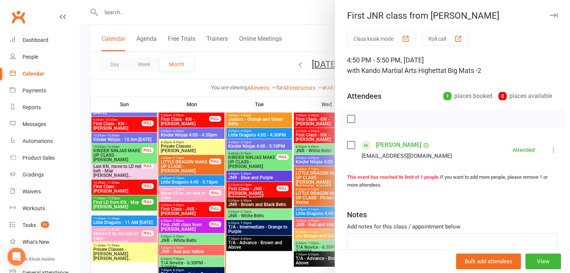
click at [251, 218] on div at bounding box center [324, 136] width 490 height 273
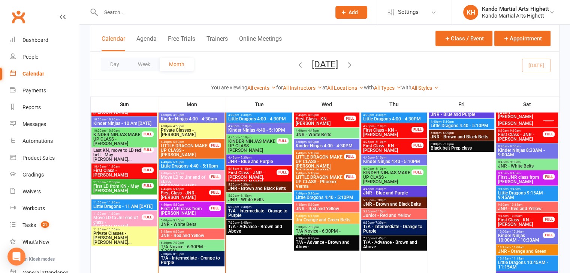
scroll to position [518, 0]
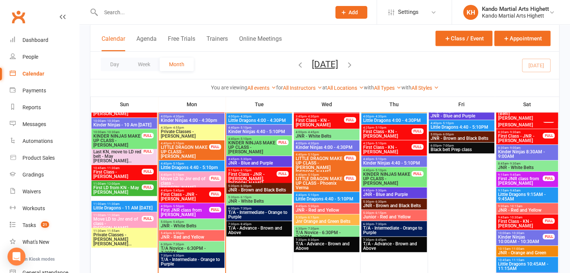
click at [276, 176] on span "First Class - JNR - Hugh Clarke, Adeline Clarke" at bounding box center [252, 178] width 49 height 13
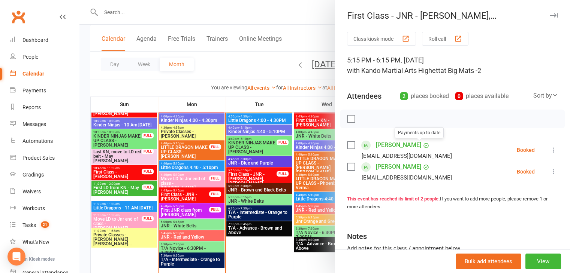
click at [208, 198] on div at bounding box center [324, 136] width 490 height 273
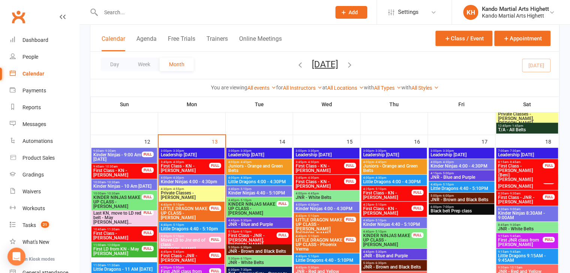
scroll to position [495, 0]
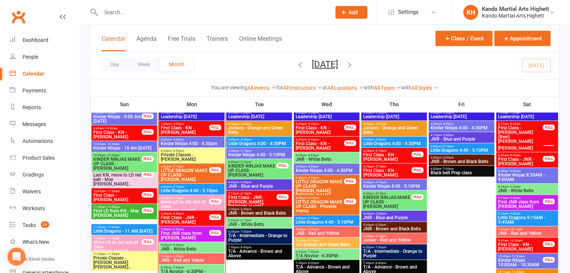
click at [175, 126] on span "First Class - KN - James Brice" at bounding box center [184, 130] width 49 height 9
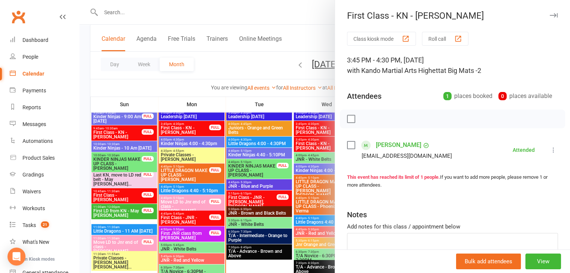
click at [185, 143] on div at bounding box center [324, 136] width 490 height 273
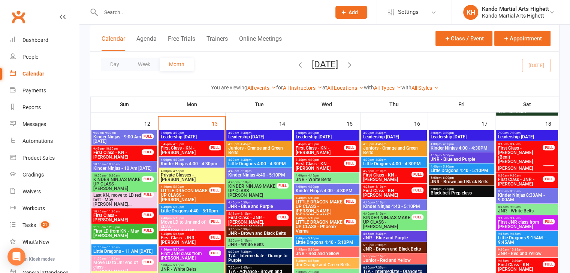
scroll to position [472, 0]
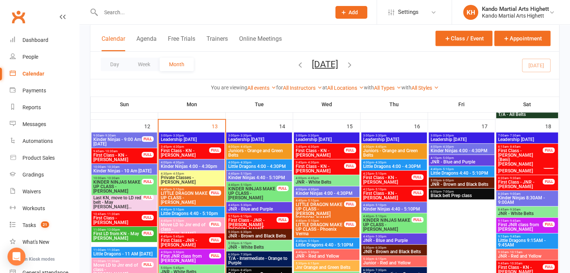
click at [193, 13] on input "text" at bounding box center [212, 12] width 227 height 10
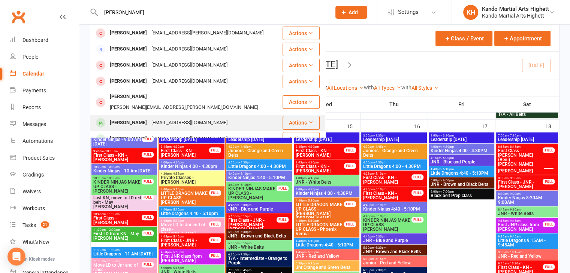
type input "william g"
click at [142, 118] on div "William Greenwood" at bounding box center [129, 123] width 42 height 11
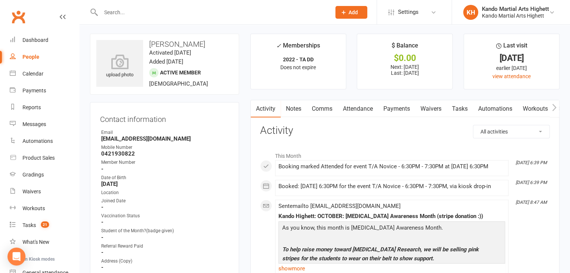
scroll to position [2, 0]
click at [124, 137] on strong "williamgreenwood22@gmail.com" at bounding box center [165, 138] width 128 height 7
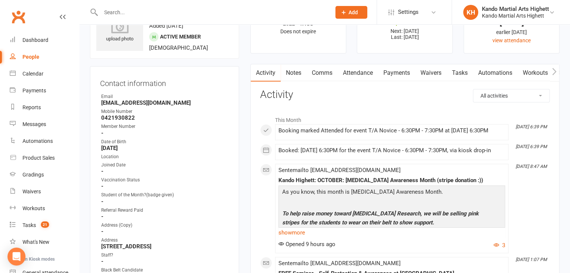
scroll to position [38, 0]
click at [42, 39] on div "Dashboard" at bounding box center [35, 40] width 26 height 6
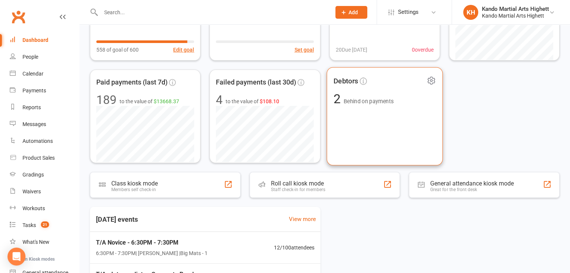
scroll to position [125, 0]
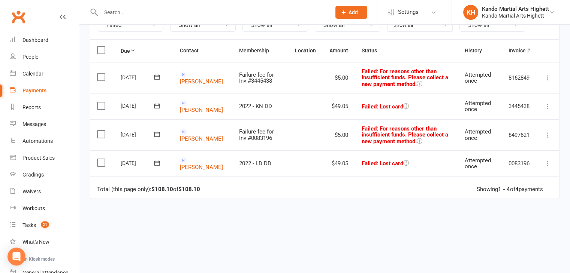
scroll to position [93, 0]
drag, startPoint x: 329, startPoint y: 75, endPoint x: 384, endPoint y: 83, distance: 55.7
click at [384, 83] on tr "Select this 13 Oct 2025 Robert Elton Failure fee for Inv #3445438 $5.00 Failed …" at bounding box center [324, 77] width 469 height 31
click at [384, 83] on span ": For reasons other than insufficient funds. Please collect a new payment metho…" at bounding box center [405, 77] width 87 height 19
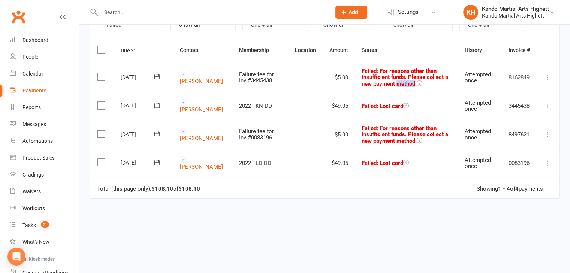
click at [383, 82] on span ": For reasons other than insufficient funds. Please collect a new payment metho…" at bounding box center [405, 77] width 87 height 19
drag, startPoint x: 363, startPoint y: 99, endPoint x: 387, endPoint y: 102, distance: 23.8
click at [387, 102] on td "Failed : Lost card" at bounding box center [406, 106] width 103 height 26
drag, startPoint x: 370, startPoint y: 125, endPoint x: 392, endPoint y: 132, distance: 23.2
click at [392, 132] on span ": For reasons other than insufficient funds. Please collect a new payment metho…" at bounding box center [405, 134] width 87 height 19
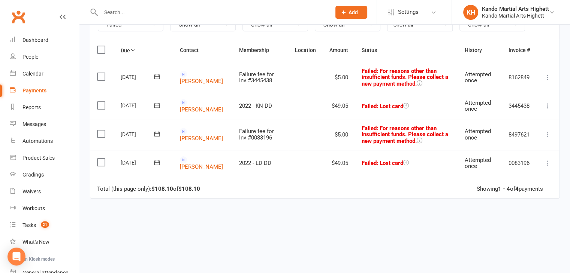
click at [355, 155] on td "Failed : Lost card" at bounding box center [406, 163] width 103 height 26
drag, startPoint x: 357, startPoint y: 155, endPoint x: 381, endPoint y: 157, distance: 23.3
click at [381, 157] on td "Failed : Lost card" at bounding box center [406, 163] width 103 height 26
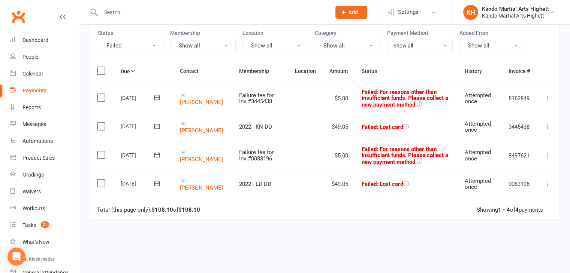
scroll to position [0, 0]
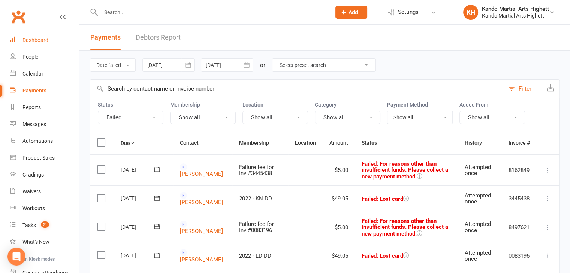
click at [41, 48] on link "Dashboard" at bounding box center [44, 40] width 69 height 17
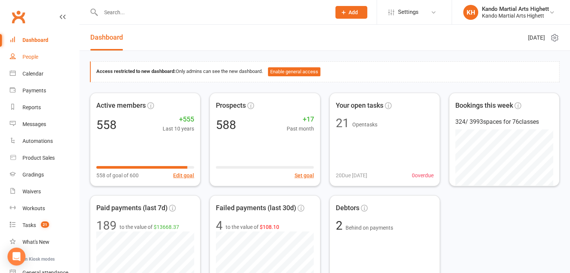
click at [40, 59] on link "People" at bounding box center [44, 57] width 69 height 17
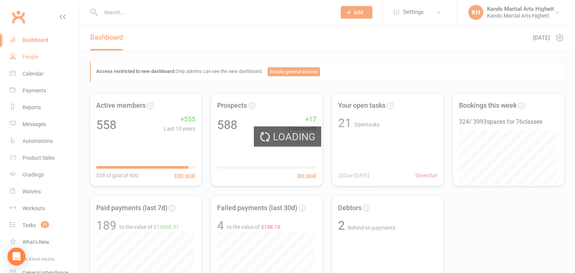
select select "100"
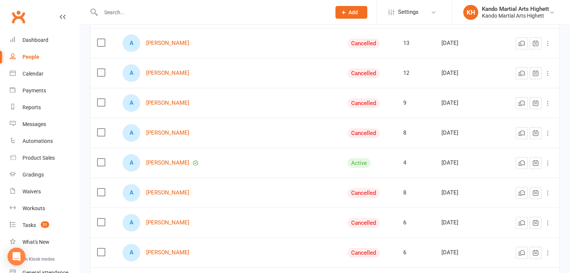
scroll to position [103, 0]
click at [19, 229] on link "Tasks 21" at bounding box center [44, 225] width 69 height 17
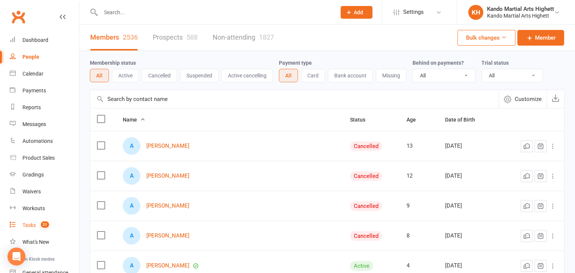
select select "incomplete"
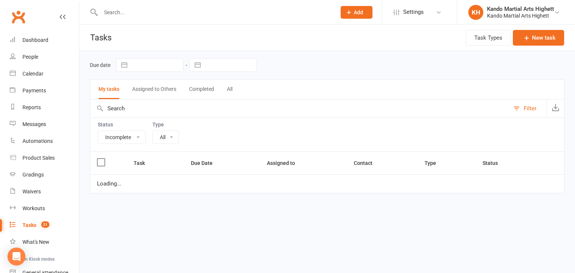
select select "23096"
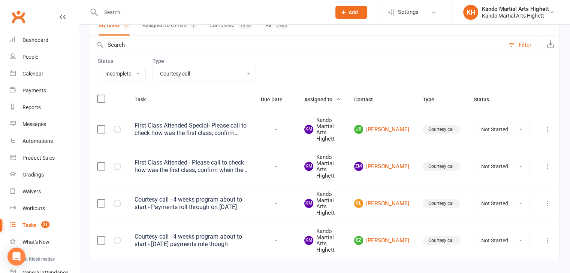
scroll to position [67, 0]
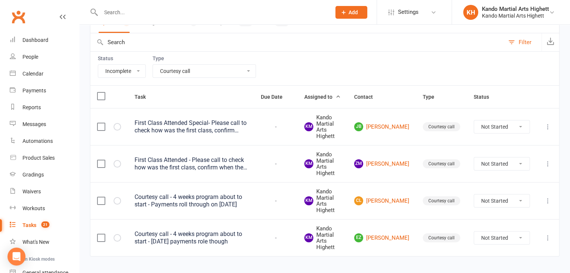
click at [205, 120] on div "First Class Attended Special- Please call to check how was the first class, con…" at bounding box center [190, 127] width 113 height 15
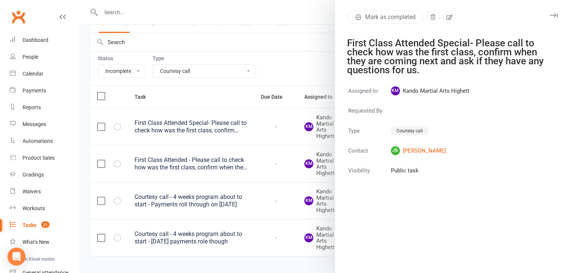
click at [486, 59] on div "First Class Attended Special- Please call to check how was the first class, con…" at bounding box center [448, 57] width 202 height 36
click at [489, 59] on div "First Class Attended Special- Please call to check how was the first class, con…" at bounding box center [448, 57] width 202 height 36
click at [487, 48] on div "First Class Attended Special- Please call to check how was the first class, con…" at bounding box center [448, 57] width 202 height 36
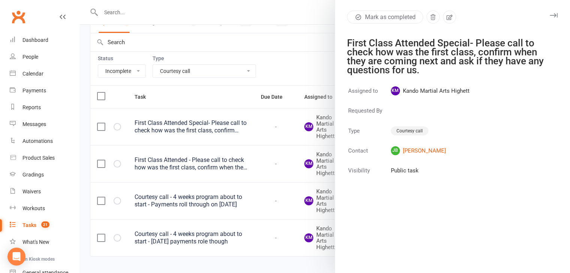
click at [486, 49] on div "First Class Attended Special- Please call to check how was the first class, con…" at bounding box center [448, 57] width 202 height 36
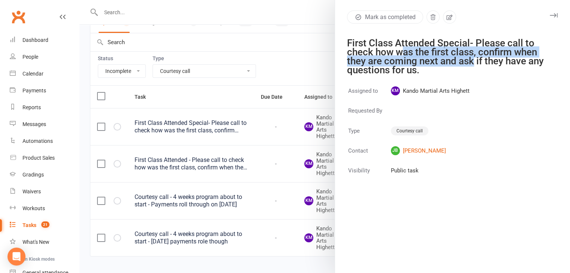
drag, startPoint x: 397, startPoint y: 50, endPoint x: 470, endPoint y: 58, distance: 73.5
click at [470, 58] on div "First Class Attended Special- Please call to check how was the first class, con…" at bounding box center [448, 57] width 202 height 36
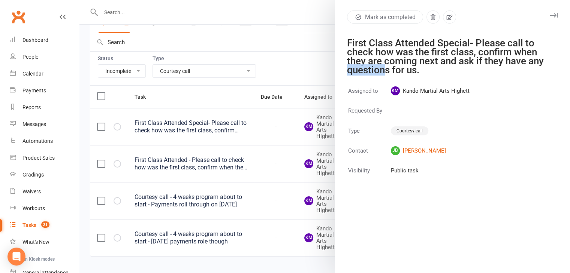
drag, startPoint x: 344, startPoint y: 70, endPoint x: 383, endPoint y: 77, distance: 40.3
click at [383, 77] on div "Mark as completed First Class Attended Special- Please call to check how was th…" at bounding box center [452, 136] width 235 height 273
click at [379, 76] on div "Mark as completed First Class Attended Special- Please call to check how was th…" at bounding box center [452, 136] width 235 height 273
click at [252, 117] on div at bounding box center [324, 136] width 490 height 273
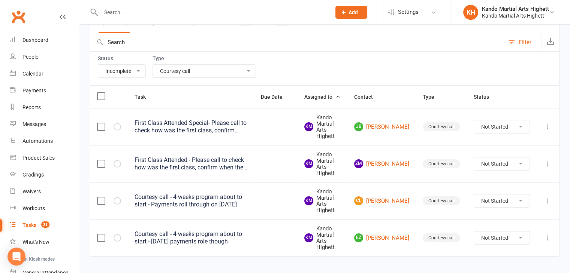
scroll to position [81, 0]
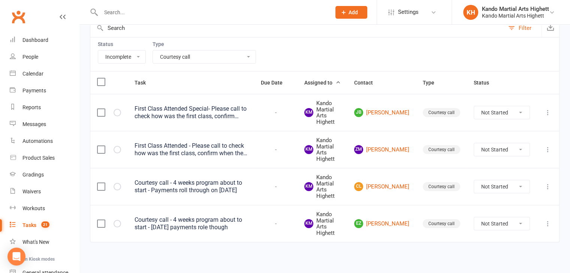
click at [118, 53] on select "All Incomplete Not Started In Progress Waiting Complete" at bounding box center [121, 57] width 47 height 13
select select
click at [98, 51] on select "All Incomplete Not Started In Progress Waiting Complete" at bounding box center [121, 57] width 47 height 13
select select "finished"
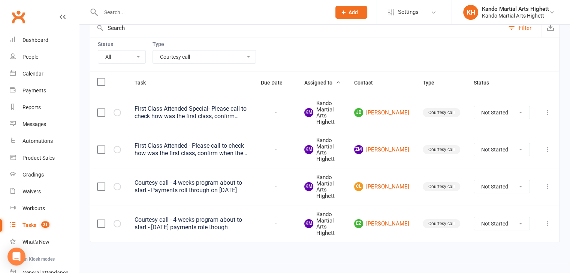
select select "finished"
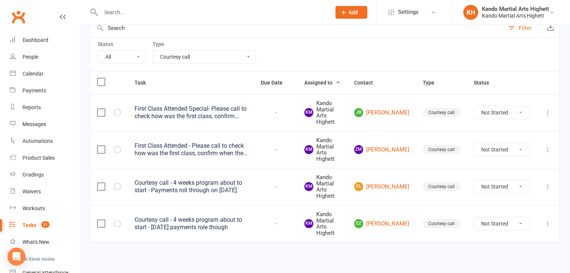
select select "finished"
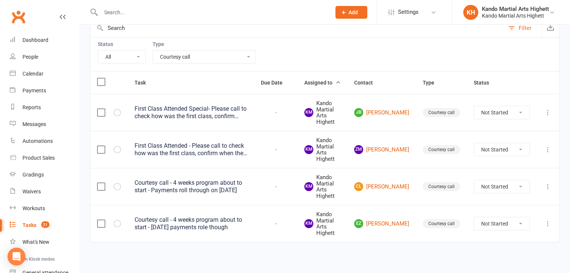
select select "finished"
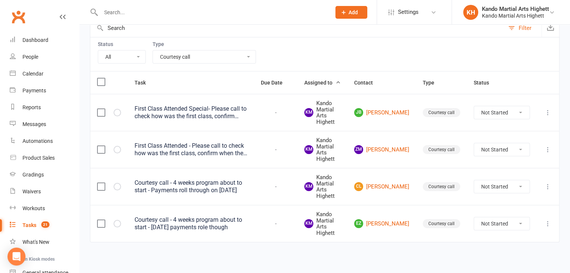
select select "finished"
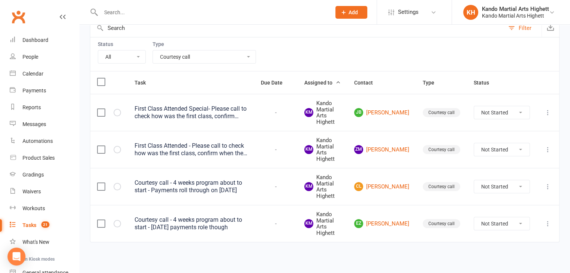
select select "finished"
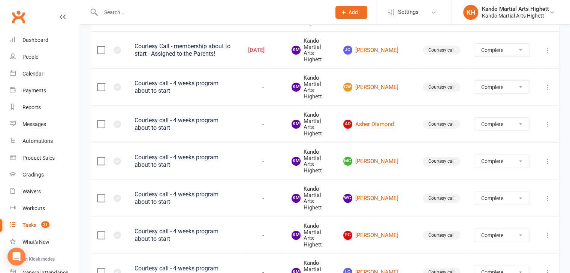
scroll to position [218, 0]
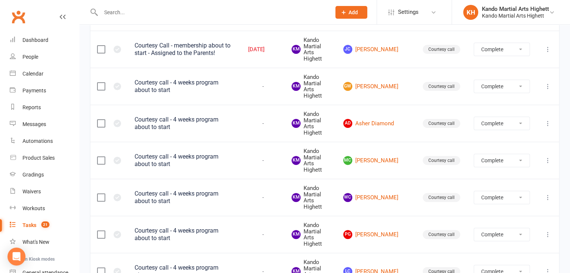
click at [201, 79] on div "Courtesy call - 4 weeks program about to start" at bounding box center [184, 86] width 100 height 15
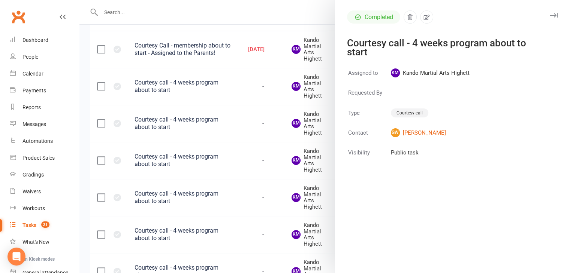
click at [218, 85] on div at bounding box center [324, 136] width 490 height 273
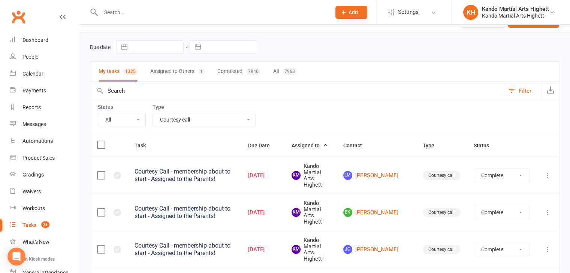
scroll to position [0, 0]
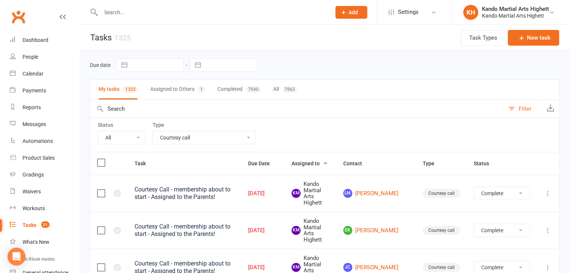
click at [125, 138] on select "All Incomplete Not Started In Progress Waiting Complete" at bounding box center [121, 137] width 47 height 13
select select "incomplete"
click at [98, 131] on select "All Incomplete Not Started In Progress Waiting Complete" at bounding box center [121, 137] width 47 height 13
select select "finished"
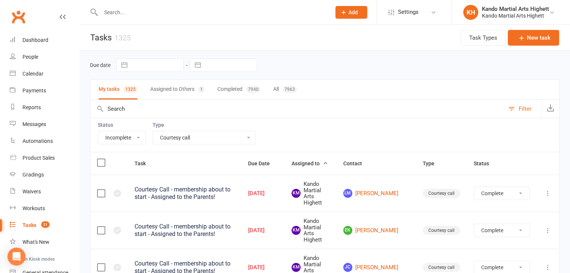
select select "finished"
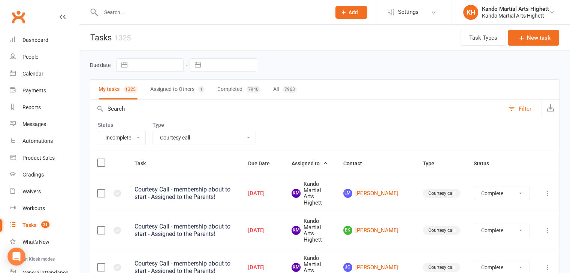
select select "finished"
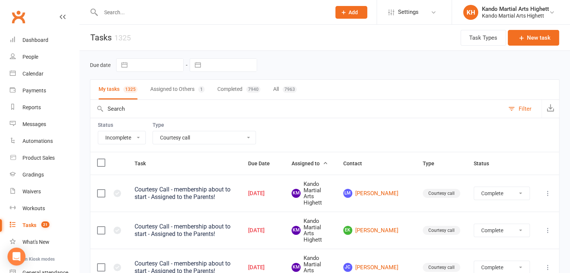
select select "finished"
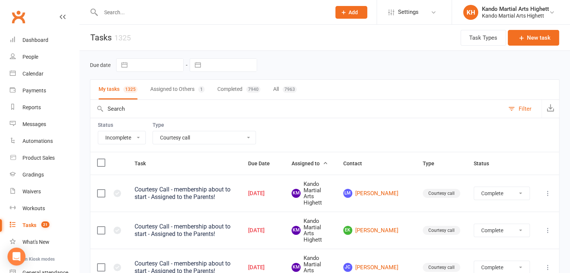
select select "finished"
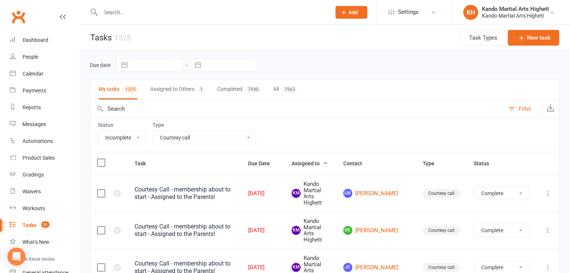
select select "finished"
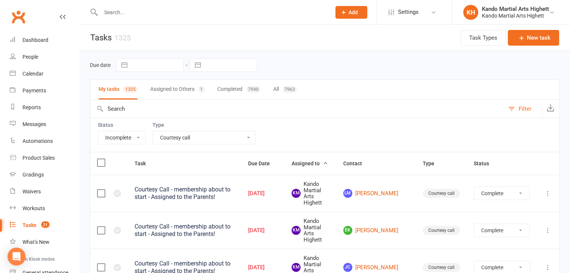
select select "finished"
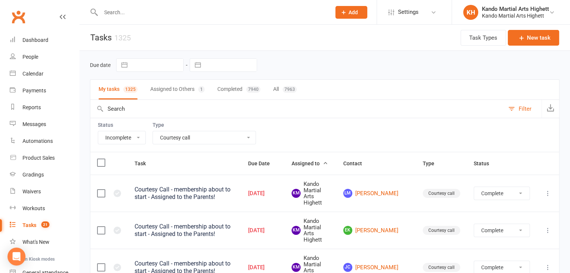
select select "finished"
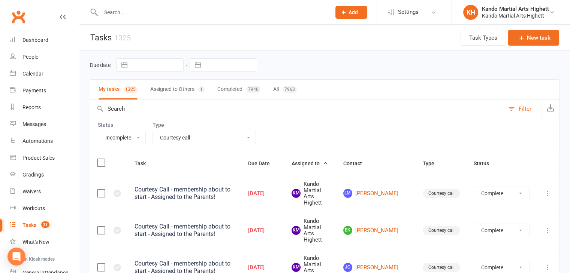
select select "finished"
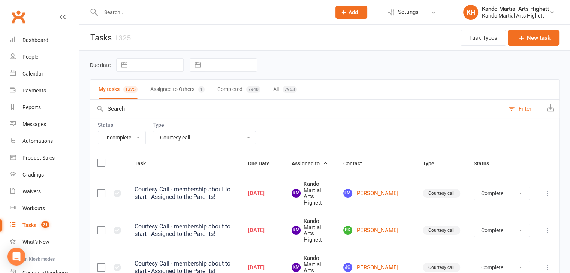
select select "finished"
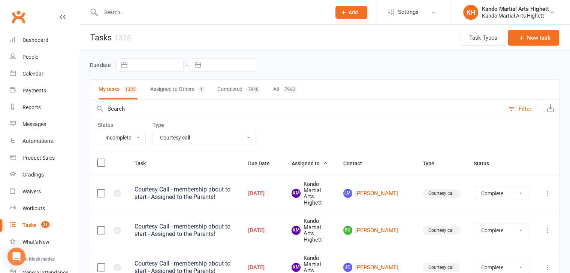
select select "finished"
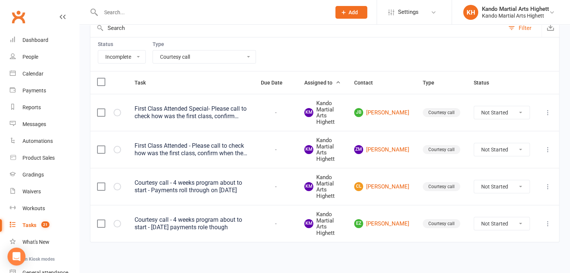
scroll to position [81, 0]
click at [181, 61] on select "All Admin Cancellation Class transfer Courtesy call Create welcome card E-mail …" at bounding box center [204, 57] width 103 height 13
select select
click at [153, 51] on select "All Admin Cancellation Class transfer Courtesy call Create welcome card E-mail …" at bounding box center [204, 57] width 103 height 13
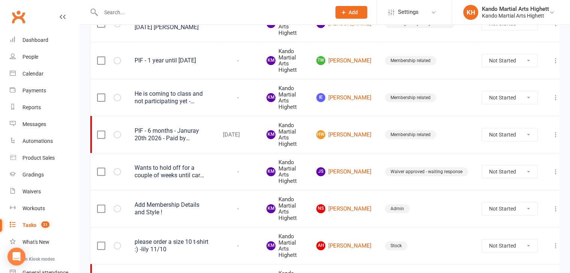
scroll to position [254, 0]
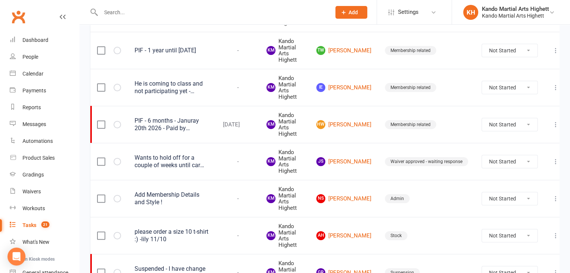
click at [186, 80] on div "He is coming to class and not participating yet - membership has not started, p…" at bounding box center [171, 87] width 75 height 15
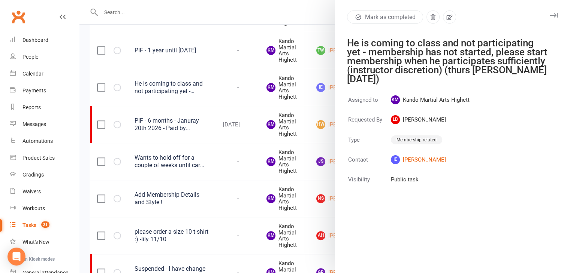
click at [289, 117] on div at bounding box center [324, 136] width 490 height 273
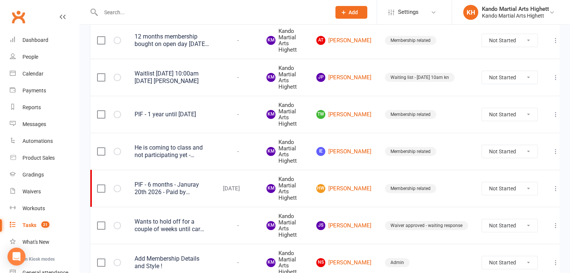
scroll to position [190, 0]
click at [345, 152] on link "IE Ira Ellam" at bounding box center [343, 151] width 55 height 9
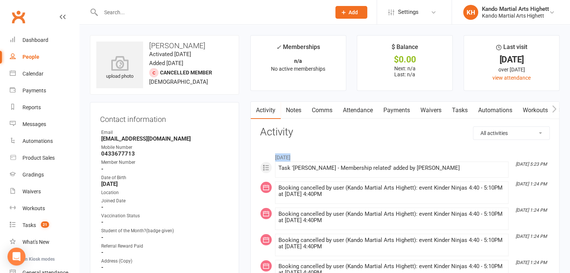
drag, startPoint x: 345, startPoint y: 152, endPoint x: 334, endPoint y: 147, distance: 11.4
drag, startPoint x: 334, startPoint y: 147, endPoint x: 291, endPoint y: 145, distance: 43.5
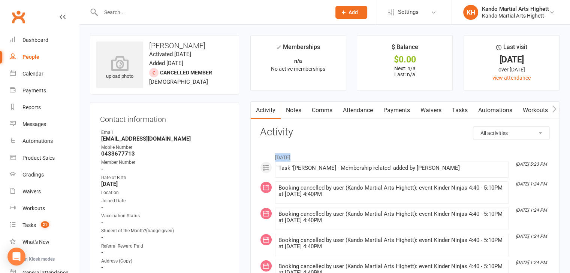
click at [38, 46] on link "Dashboard" at bounding box center [44, 40] width 69 height 17
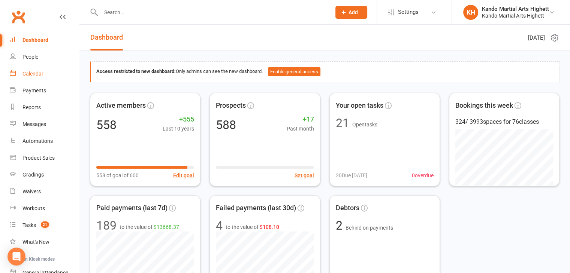
click at [40, 70] on link "Calendar" at bounding box center [44, 74] width 69 height 17
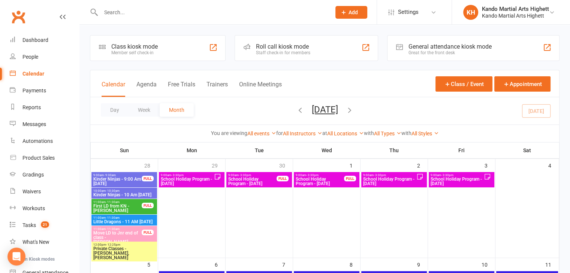
click at [306, 49] on div "Roll call kiosk mode" at bounding box center [283, 46] width 54 height 7
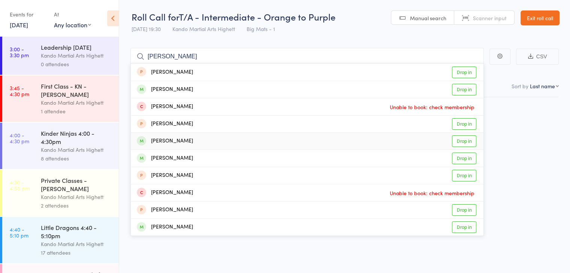
type input "[PERSON_NAME]"
click at [220, 135] on div "[PERSON_NAME] Drop in" at bounding box center [307, 141] width 353 height 17
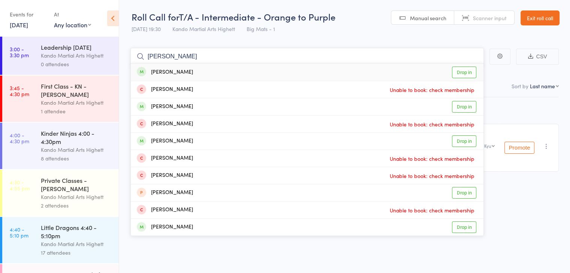
type input "[PERSON_NAME]"
click at [178, 72] on div "[PERSON_NAME]" at bounding box center [165, 72] width 56 height 9
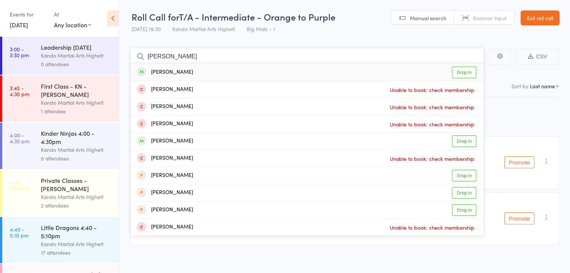
type input "[PERSON_NAME]"
click at [164, 67] on div "[PERSON_NAME] Drop in" at bounding box center [307, 72] width 353 height 17
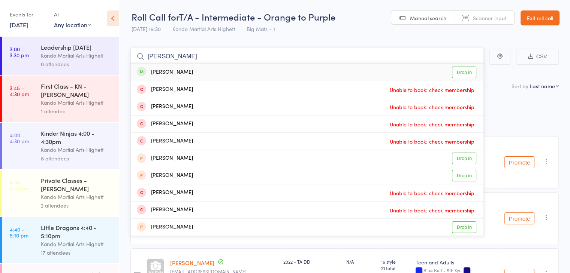
type input "[PERSON_NAME]"
click at [248, 65] on div "[PERSON_NAME] Drop in" at bounding box center [307, 72] width 353 height 17
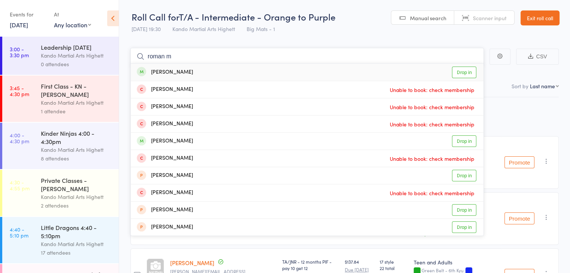
click at [310, 58] on input "roman m" at bounding box center [306, 56] width 353 height 17
type input "roman m"
click at [309, 64] on div "[PERSON_NAME] Drop in" at bounding box center [307, 72] width 353 height 17
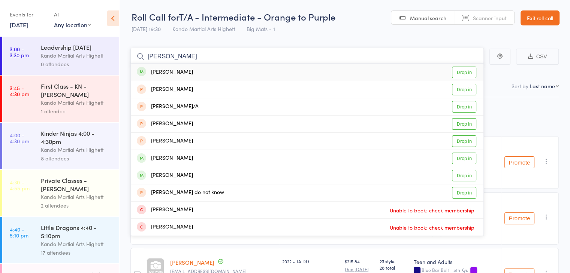
type input "[PERSON_NAME]"
click at [270, 72] on div "[PERSON_NAME] Drop in" at bounding box center [307, 72] width 353 height 17
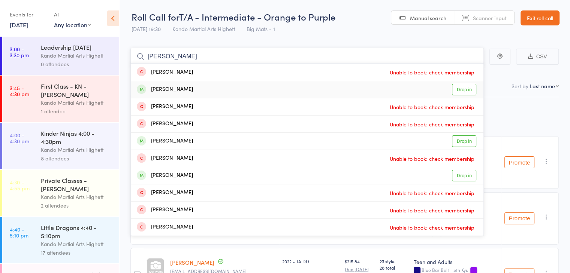
type input "[PERSON_NAME]"
click at [201, 90] on div "[PERSON_NAME] Drop in" at bounding box center [307, 89] width 353 height 17
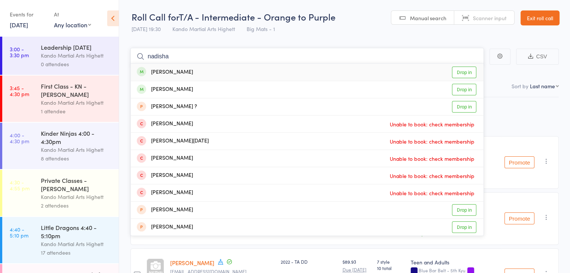
type input "nadisha"
click at [199, 73] on div "[PERSON_NAME] Drop in" at bounding box center [307, 72] width 353 height 17
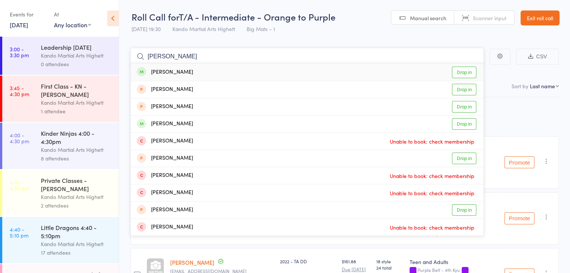
type input "[PERSON_NAME]"
click at [199, 73] on div "[PERSON_NAME] Drop in" at bounding box center [307, 72] width 353 height 17
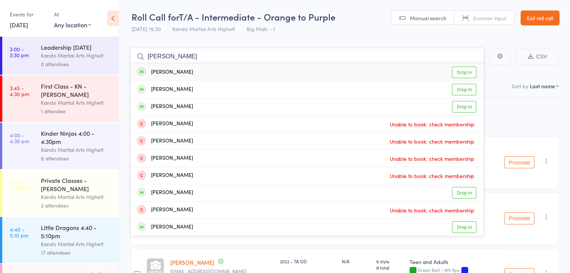
type input "[PERSON_NAME]"
click at [169, 66] on div "[PERSON_NAME] Drop in" at bounding box center [307, 72] width 353 height 17
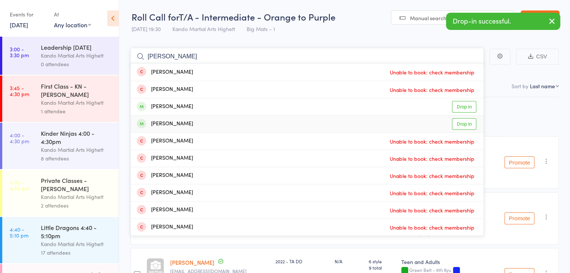
type input "[PERSON_NAME]"
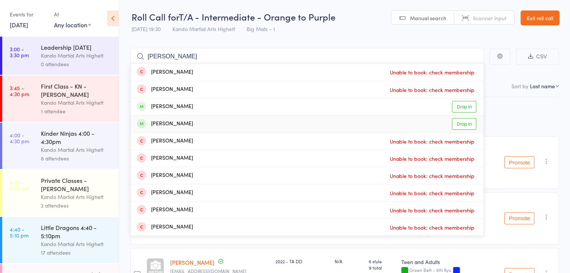
click at [199, 121] on div "[PERSON_NAME] Drop in" at bounding box center [307, 124] width 353 height 17
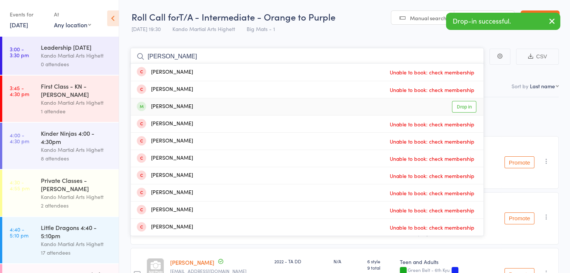
type input "[PERSON_NAME]"
click at [221, 99] on div "[PERSON_NAME] Drop in" at bounding box center [307, 107] width 353 height 17
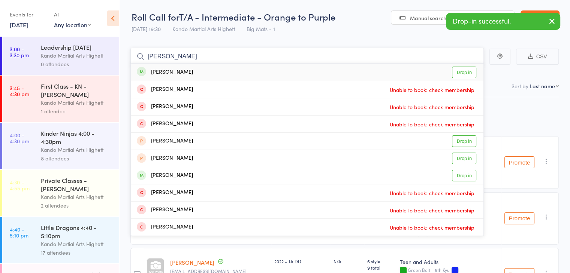
type input "[PERSON_NAME]"
click at [200, 73] on div "[PERSON_NAME] Drop in" at bounding box center [307, 72] width 353 height 17
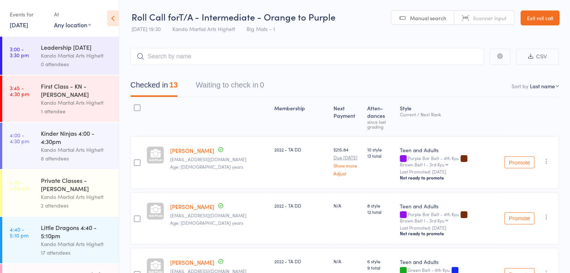
click at [544, 13] on link "Exit roll call" at bounding box center [539, 17] width 39 height 15
